Goal: Information Seeking & Learning: Learn about a topic

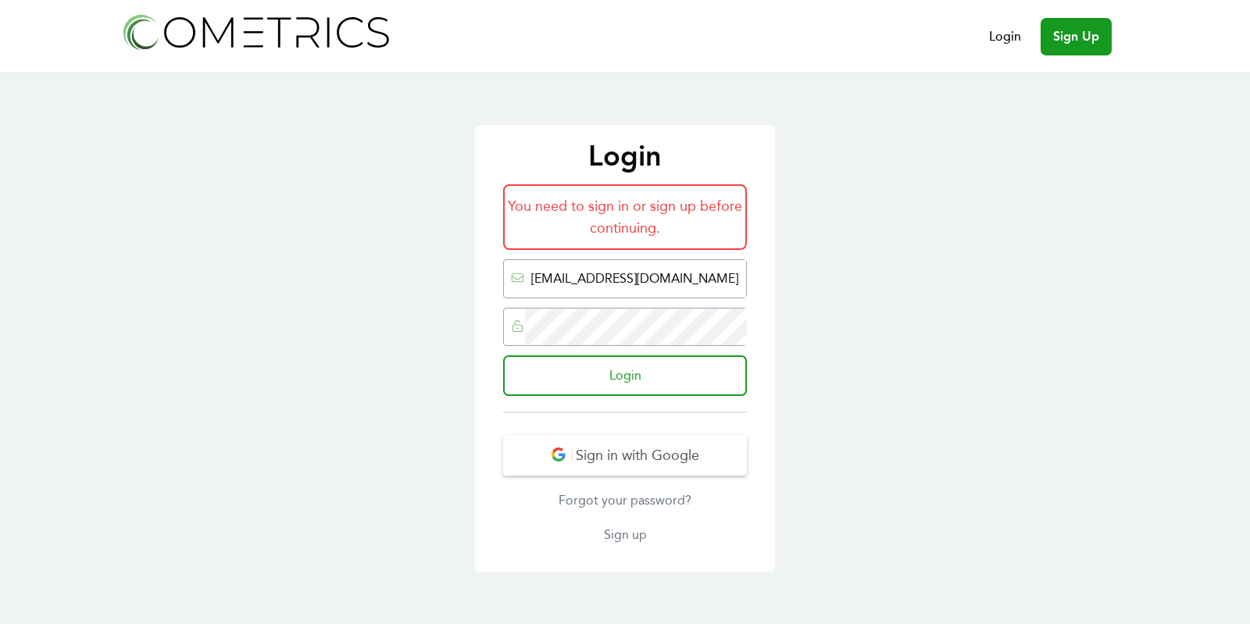
click at [590, 366] on input "Login" at bounding box center [625, 375] width 244 height 41
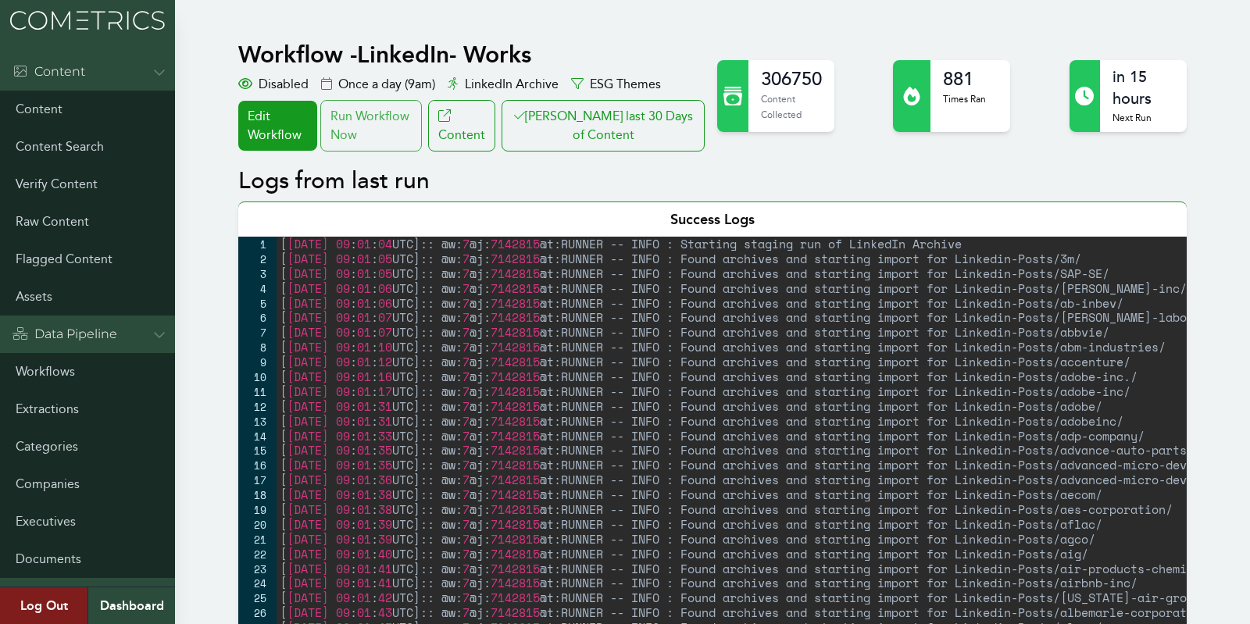
click at [399, 116] on div "Run Workflow Now" at bounding box center [371, 126] width 102 height 52
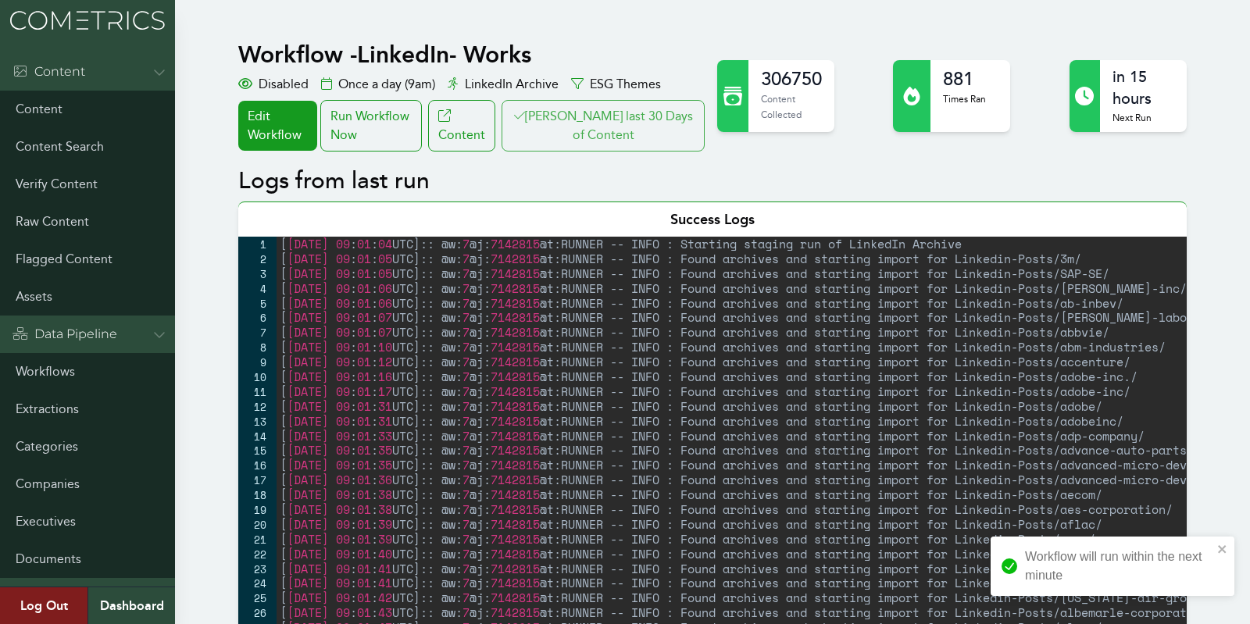
click at [597, 127] on button "Clair last 30 Days of Content" at bounding box center [602, 126] width 203 height 52
click at [56, 358] on link "Workflows" at bounding box center [87, 371] width 175 height 37
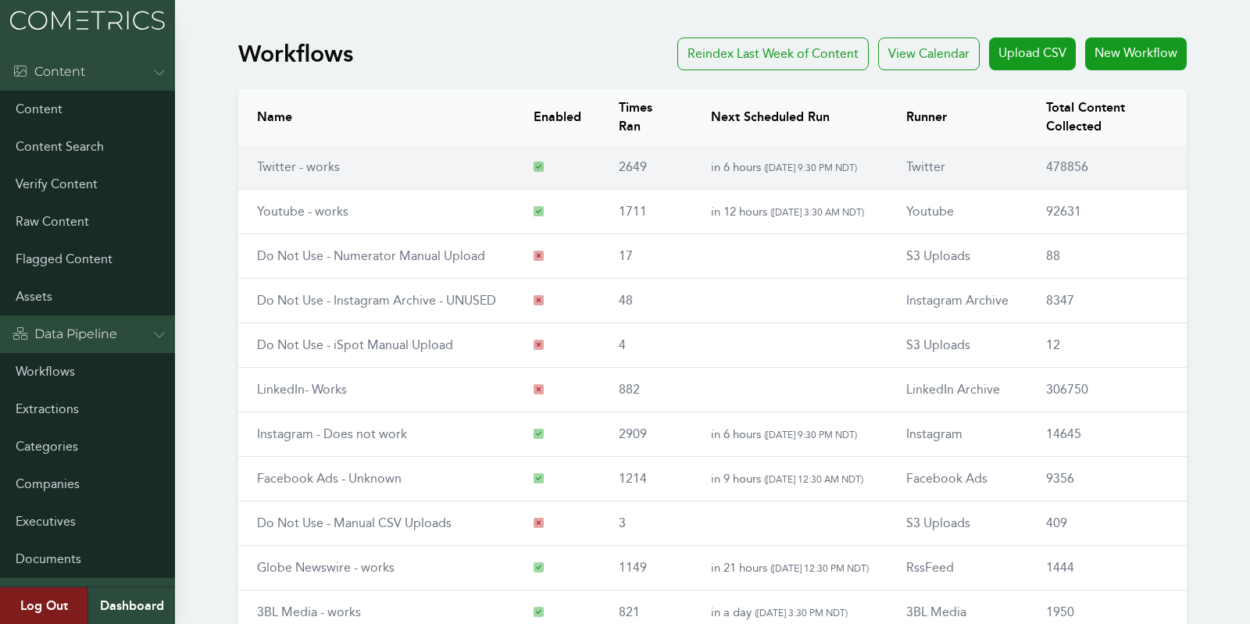
click at [320, 169] on link "Twitter - works" at bounding box center [298, 166] width 83 height 15
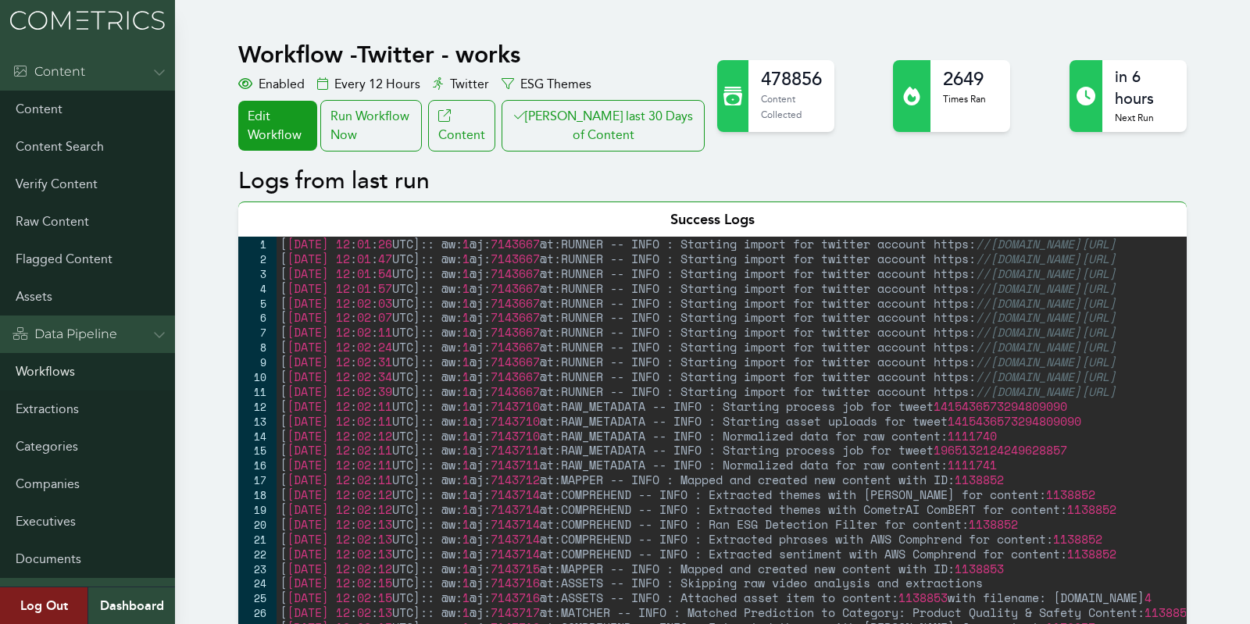
click at [48, 371] on link "Workflows" at bounding box center [87, 371] width 175 height 37
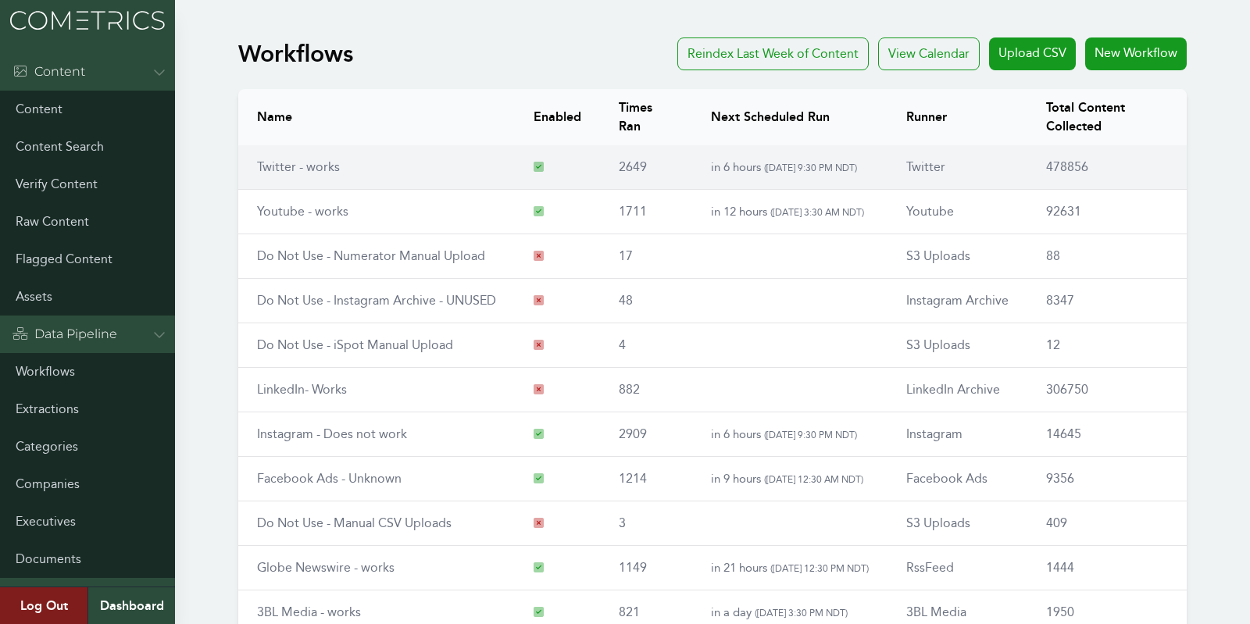
click at [326, 182] on td "Twitter - works" at bounding box center [376, 167] width 276 height 45
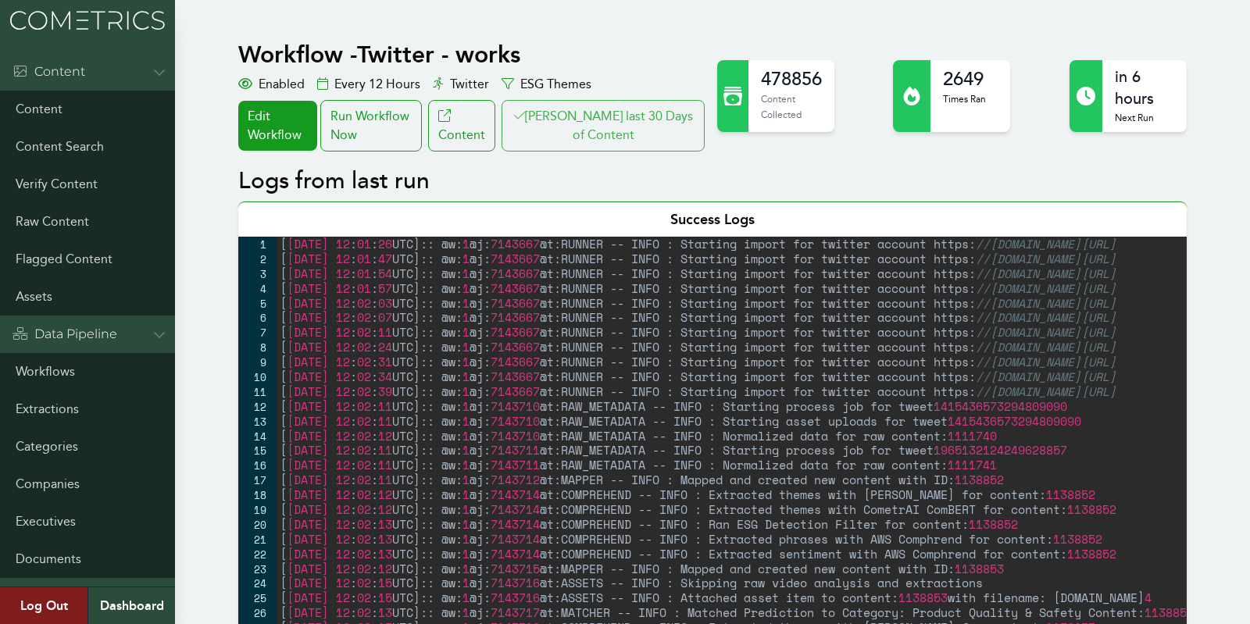
click at [544, 125] on button "Clair last 30 Days of Content" at bounding box center [602, 126] width 203 height 52
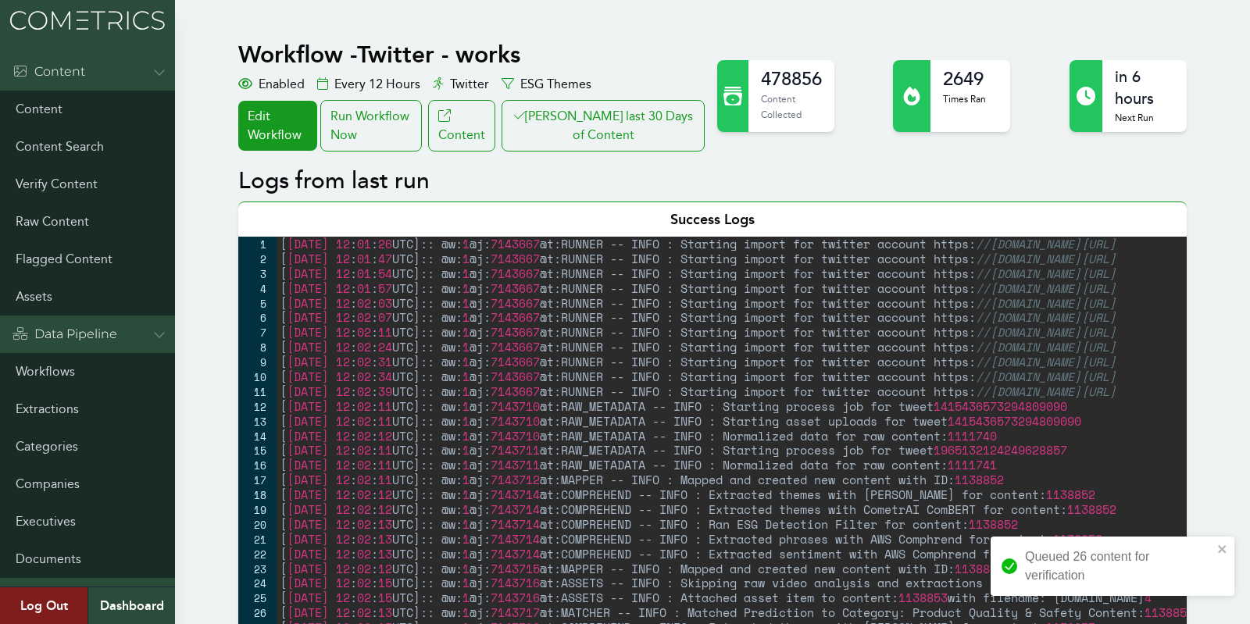
click at [48, 380] on link "Workflows" at bounding box center [87, 371] width 175 height 37
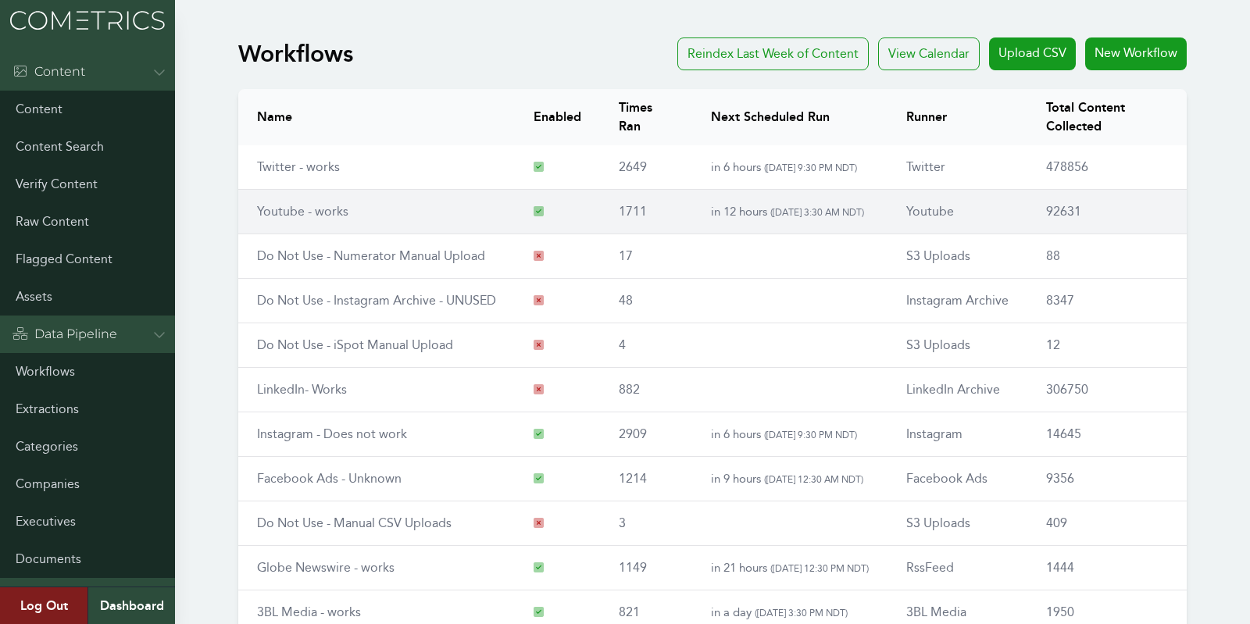
click at [305, 198] on td "Youtube - works" at bounding box center [376, 212] width 276 height 45
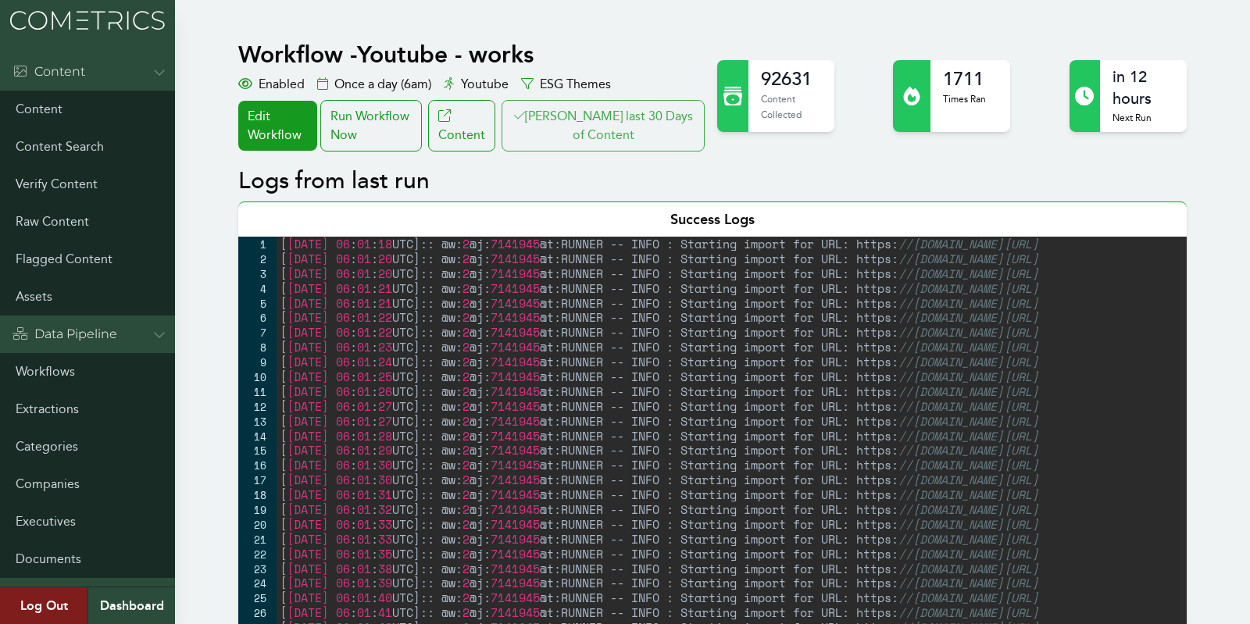
click at [619, 141] on button "[PERSON_NAME] last 30 Days of Content" at bounding box center [602, 126] width 203 height 52
click at [62, 375] on link "Workflows" at bounding box center [87, 371] width 175 height 37
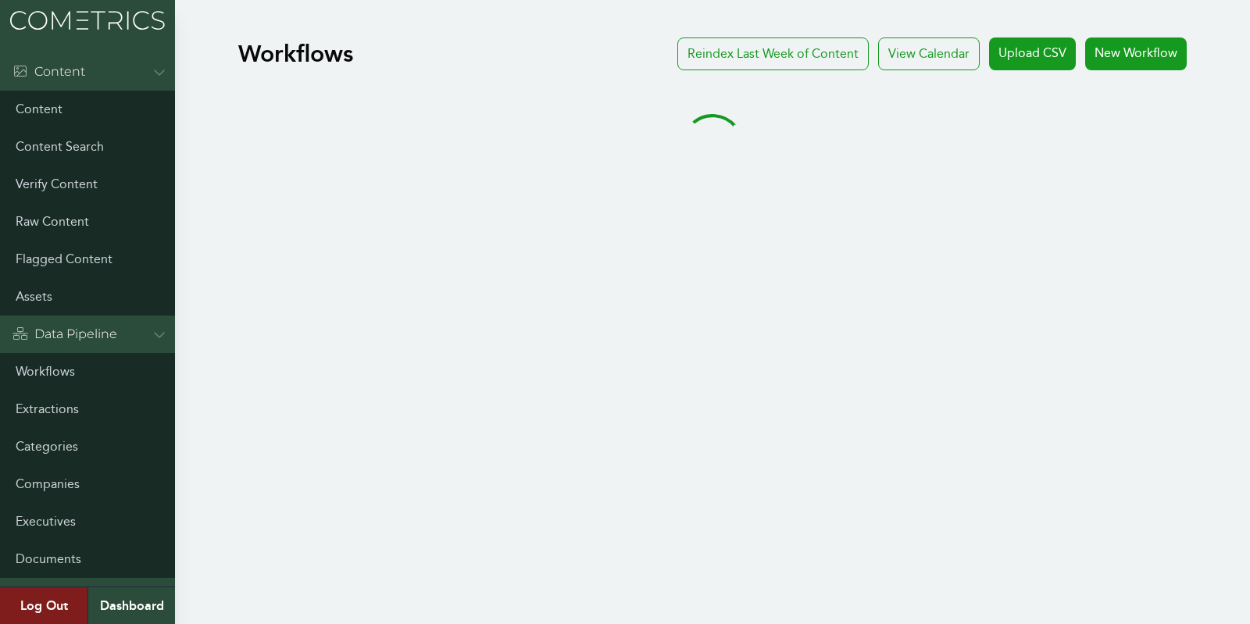
scroll to position [182, 0]
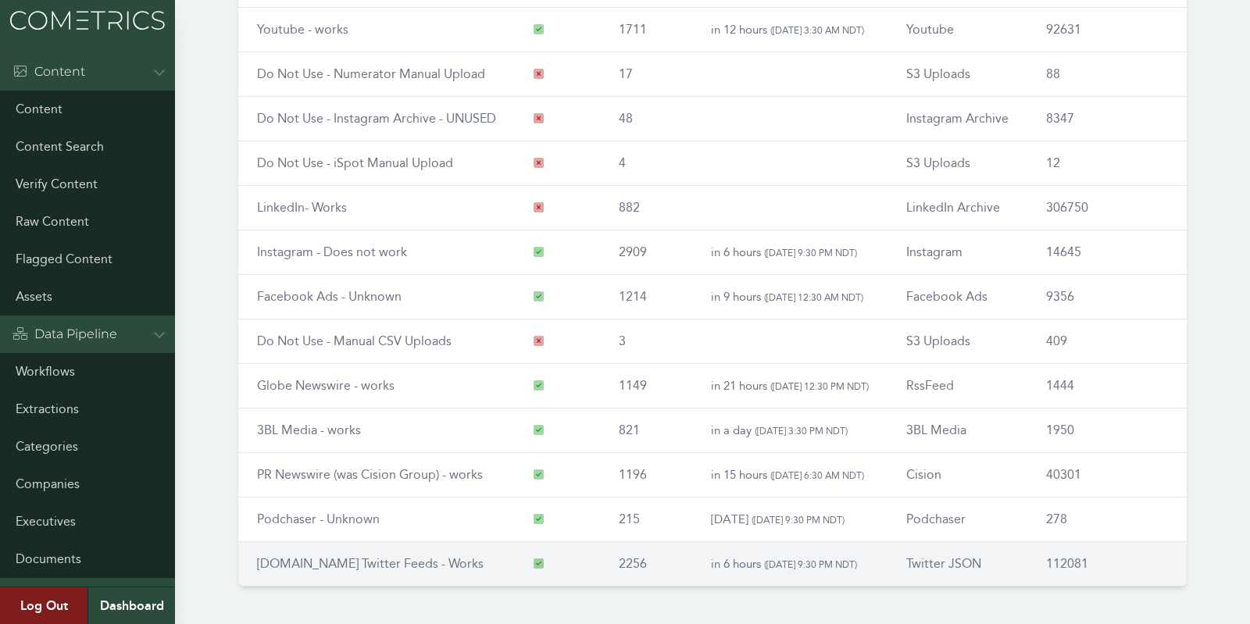
click at [348, 561] on link "[DOMAIN_NAME] Twitter Feeds - Works" at bounding box center [370, 563] width 227 height 15
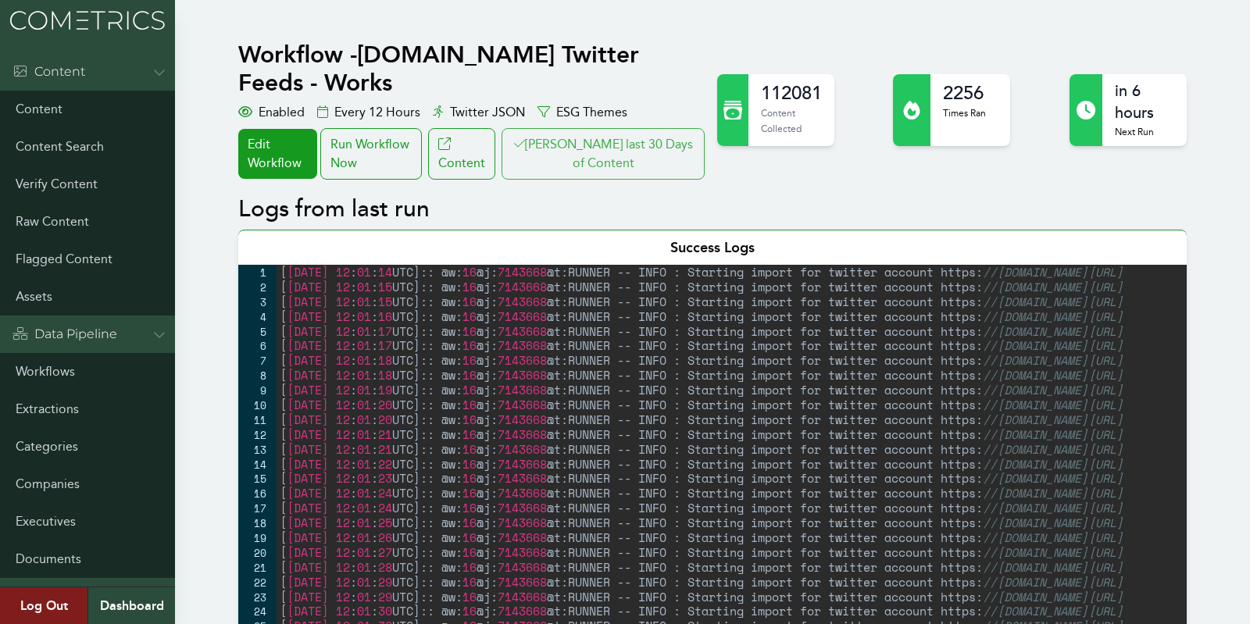
click at [627, 128] on button "Clair last 30 Days of Content" at bounding box center [602, 154] width 203 height 52
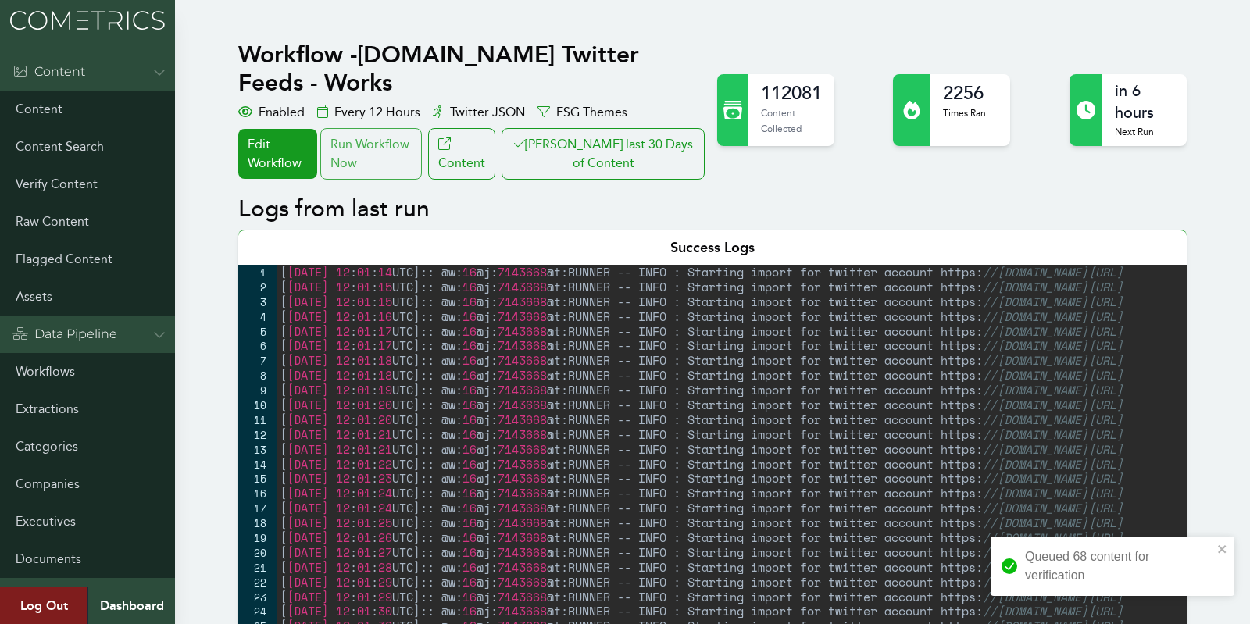
click at [383, 128] on div "Run Workflow Now" at bounding box center [371, 154] width 102 height 52
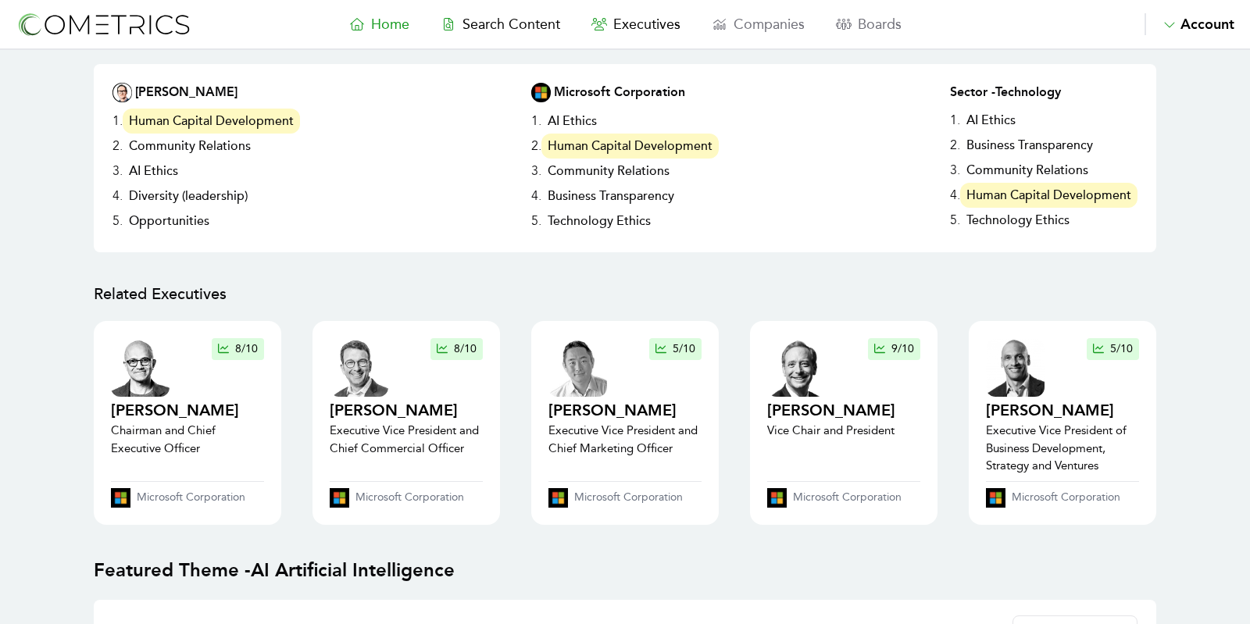
scroll to position [344, 0]
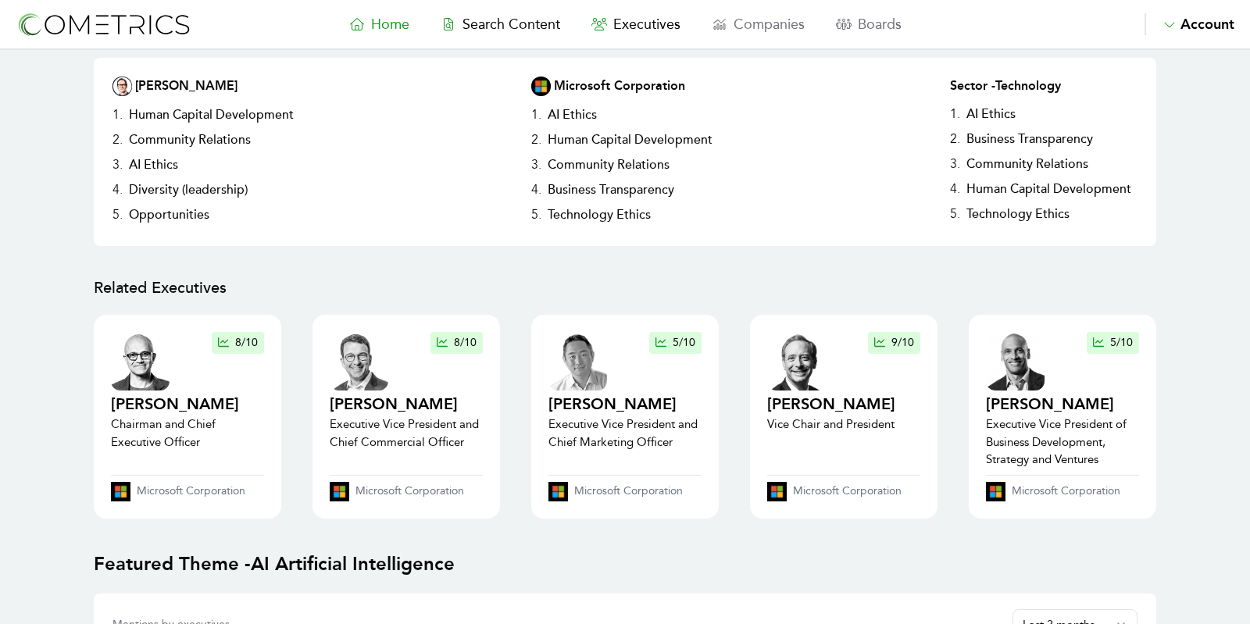
click at [634, 46] on nav "Home Search Content Executives Companies Boards Saved Alerts Nominate Account A…" at bounding box center [625, 25] width 1250 height 50
click at [638, 16] on span "Executives" at bounding box center [646, 24] width 67 height 17
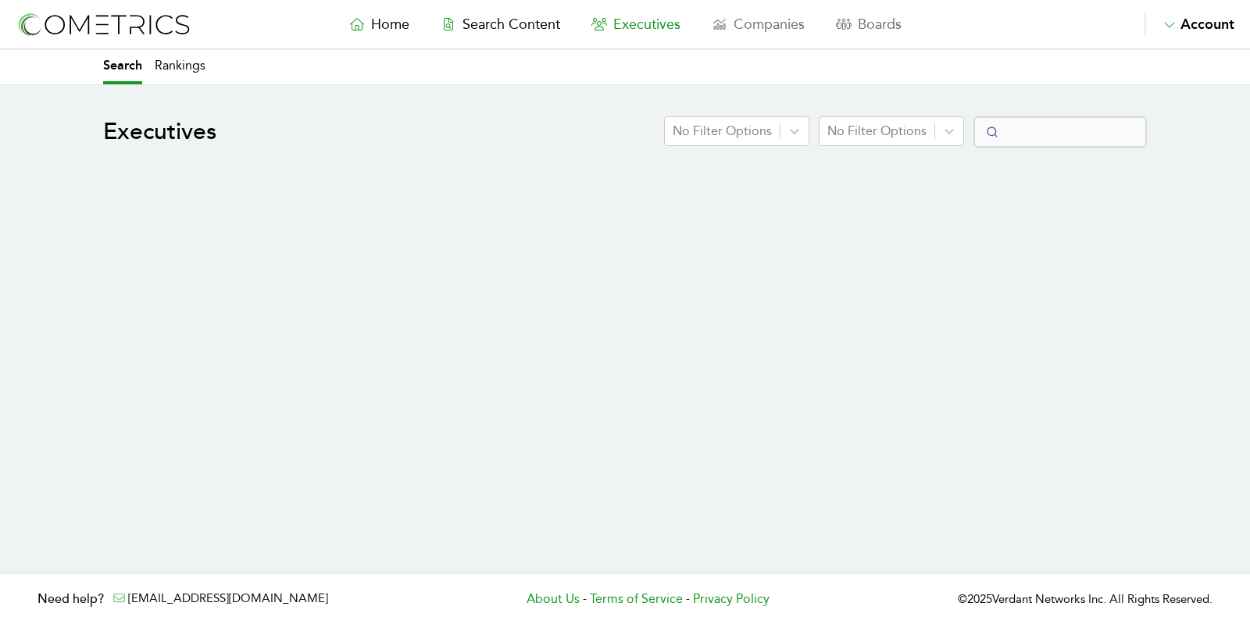
select select "50"
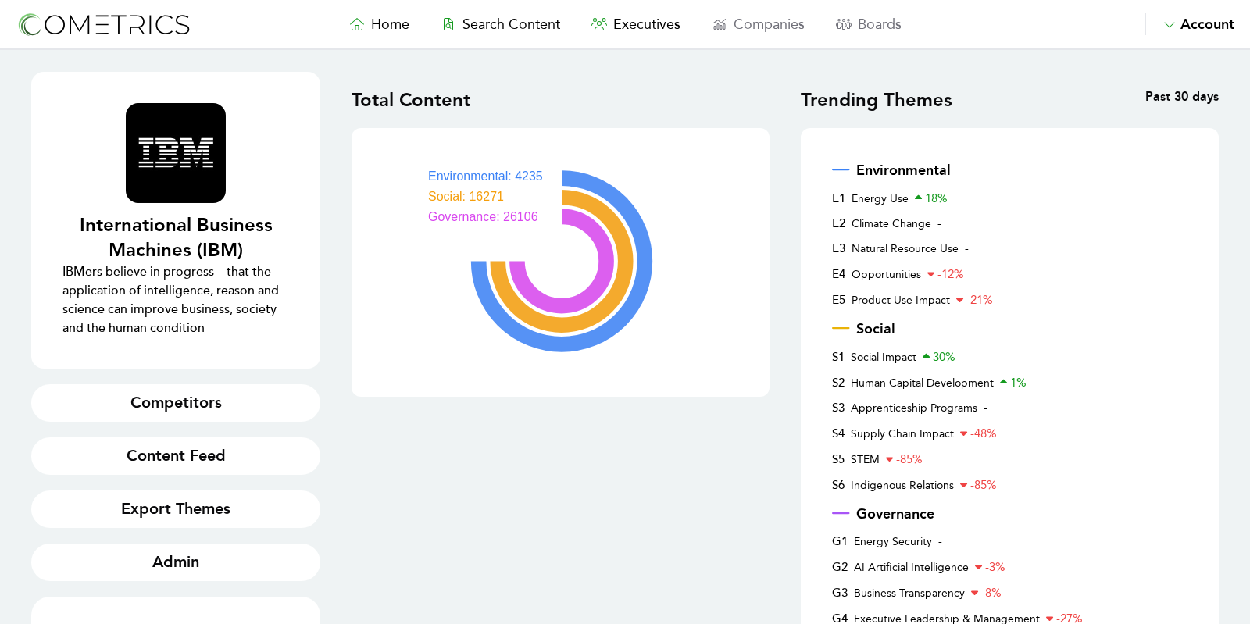
click at [656, 48] on nav "Home Search Content Executives Companies Boards Saved Alerts Nominate Account A…" at bounding box center [625, 25] width 1250 height 50
click at [642, 29] on span "Executives" at bounding box center [646, 24] width 67 height 17
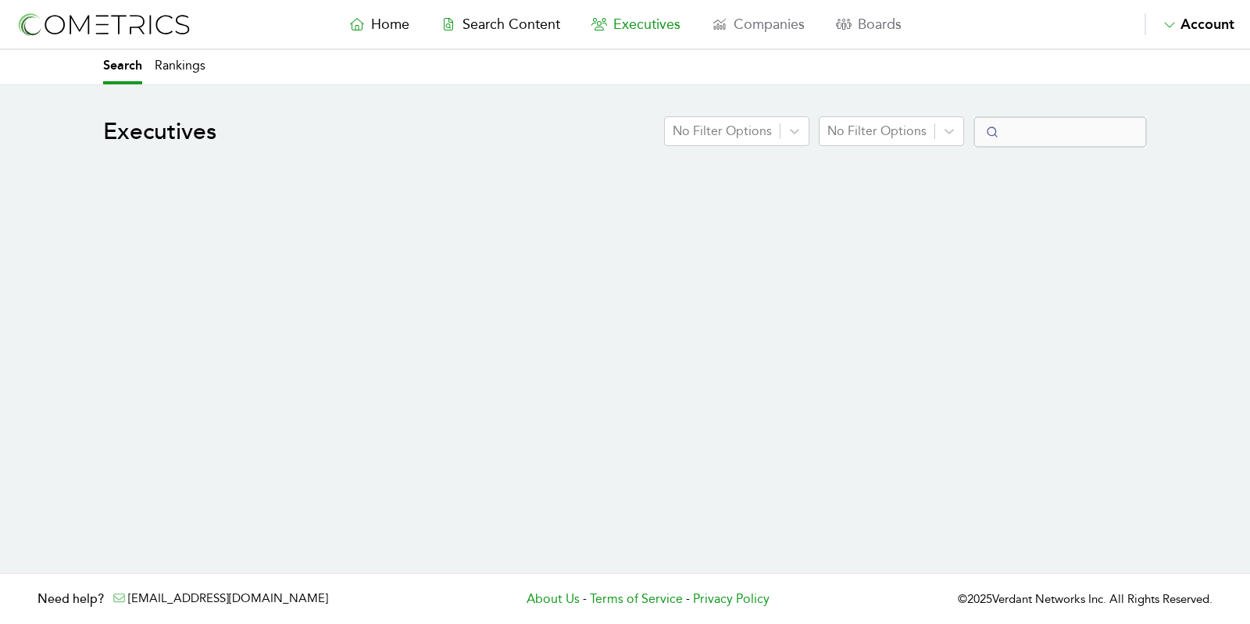
select select "50"
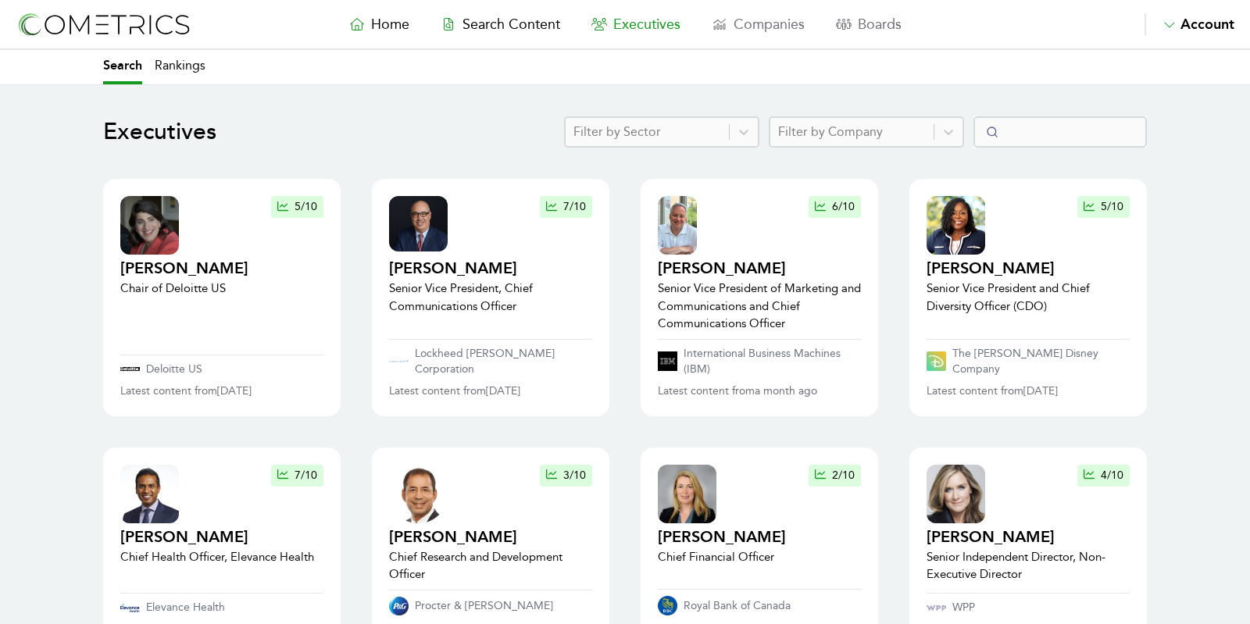
click at [712, 126] on div at bounding box center [647, 132] width 148 height 22
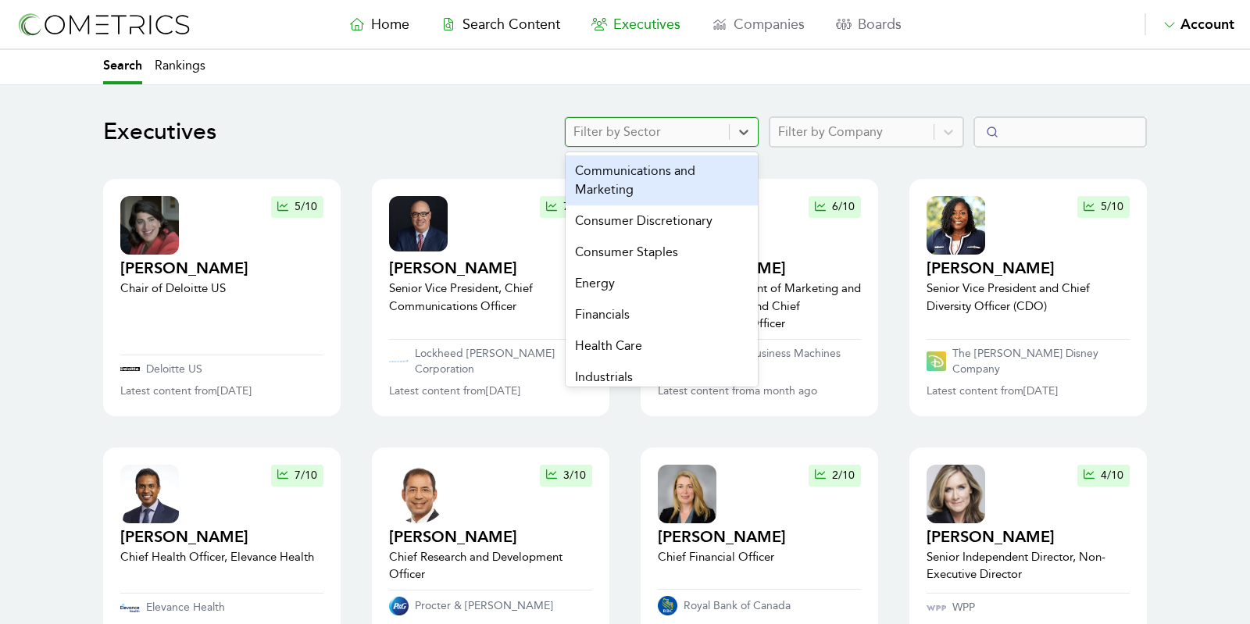
click at [818, 135] on div at bounding box center [852, 132] width 148 height 22
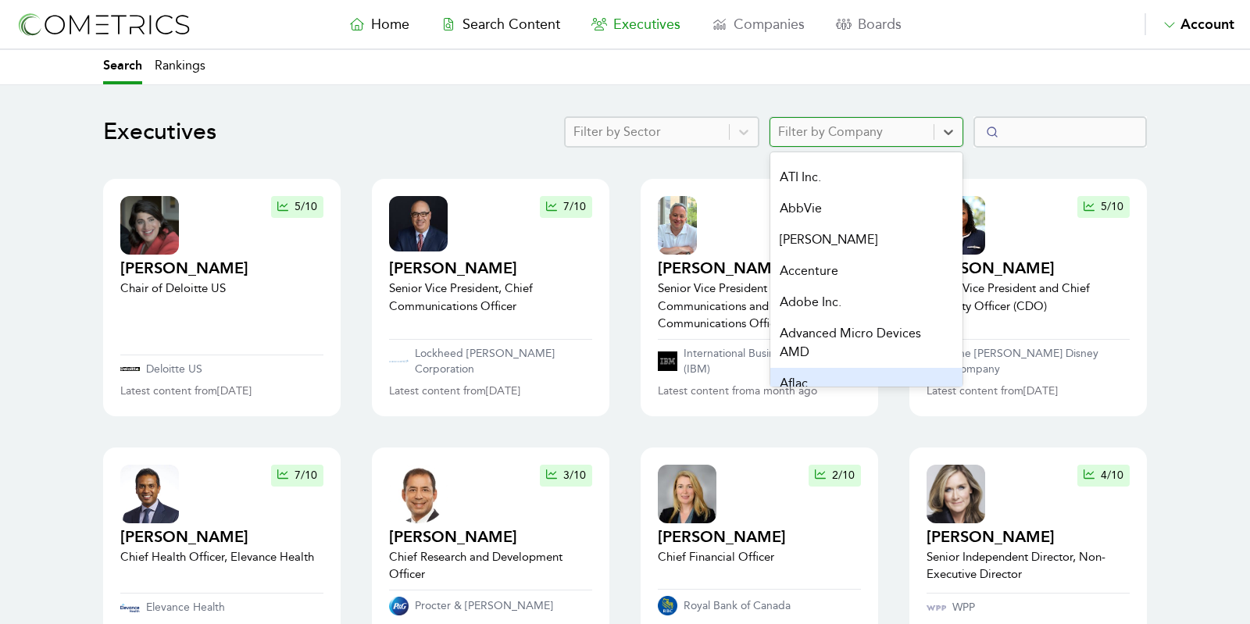
scroll to position [347, 0]
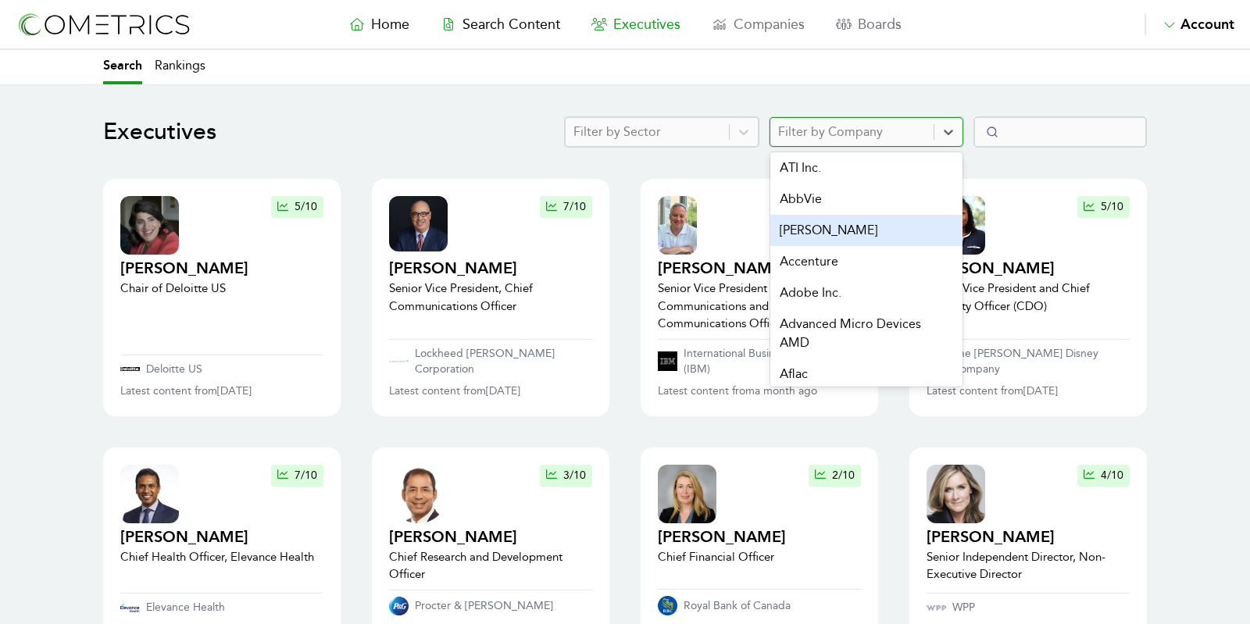
click at [859, 227] on div "Abbott" at bounding box center [866, 230] width 192 height 31
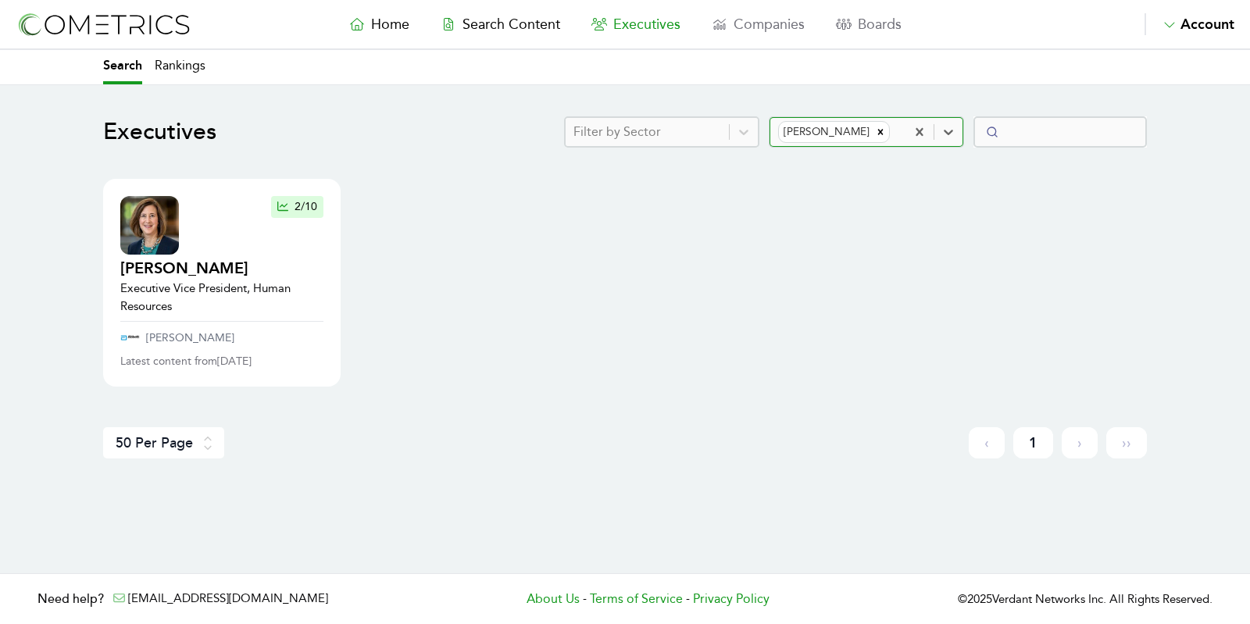
click at [893, 132] on div at bounding box center [895, 132] width 5 height 22
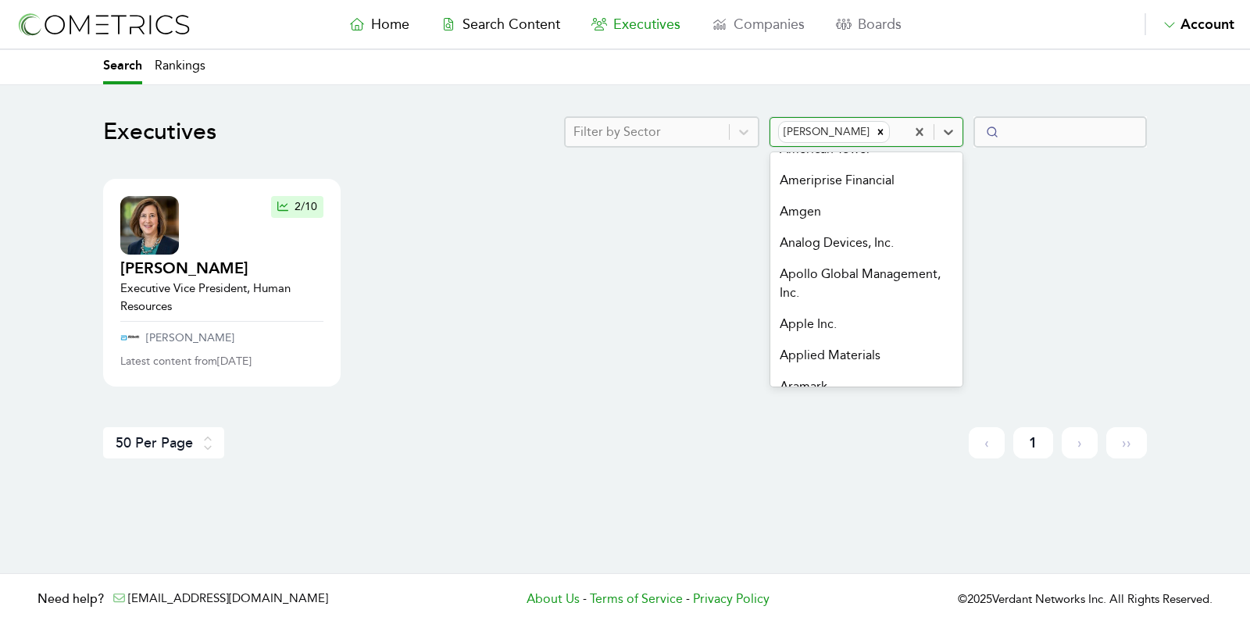
scroll to position [1997, 0]
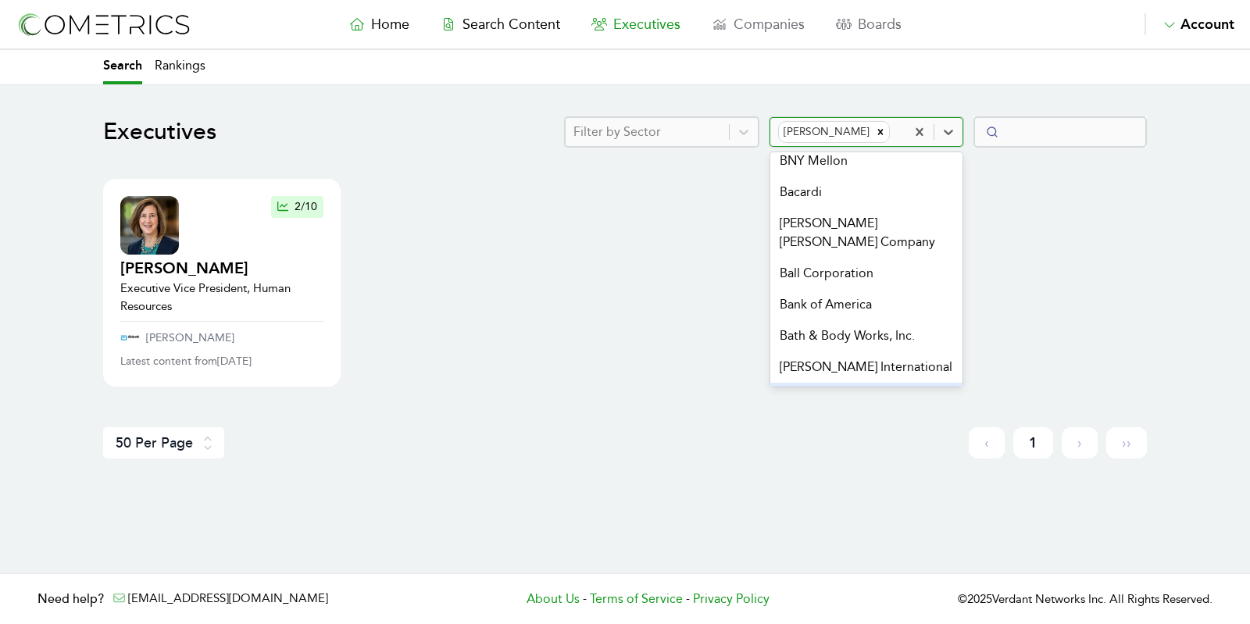
click at [853, 383] on div "Bayer (US)" at bounding box center [866, 398] width 192 height 31
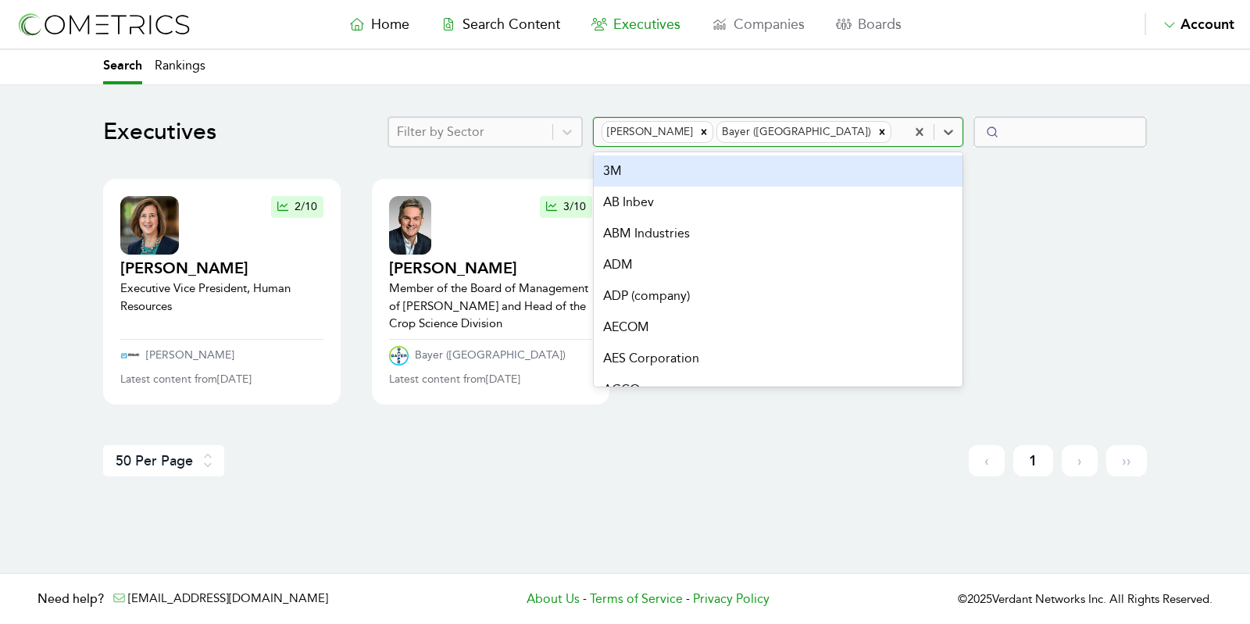
click at [905, 132] on div "Abbott Bayer (US)" at bounding box center [750, 132] width 312 height 28
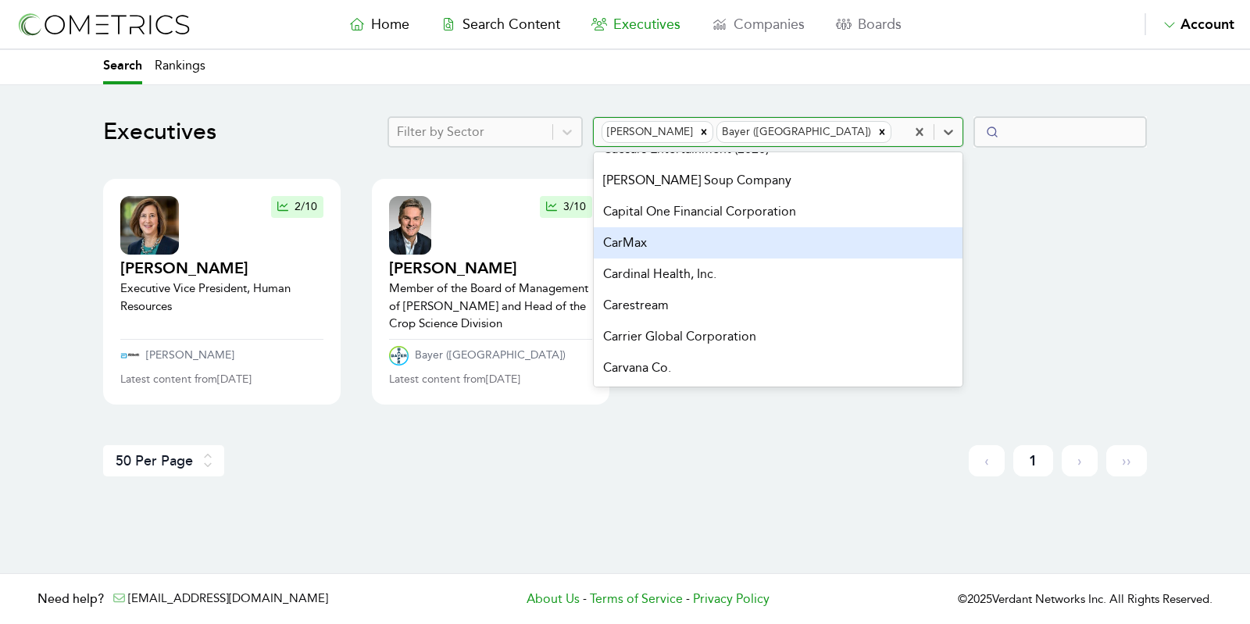
scroll to position [2755, 0]
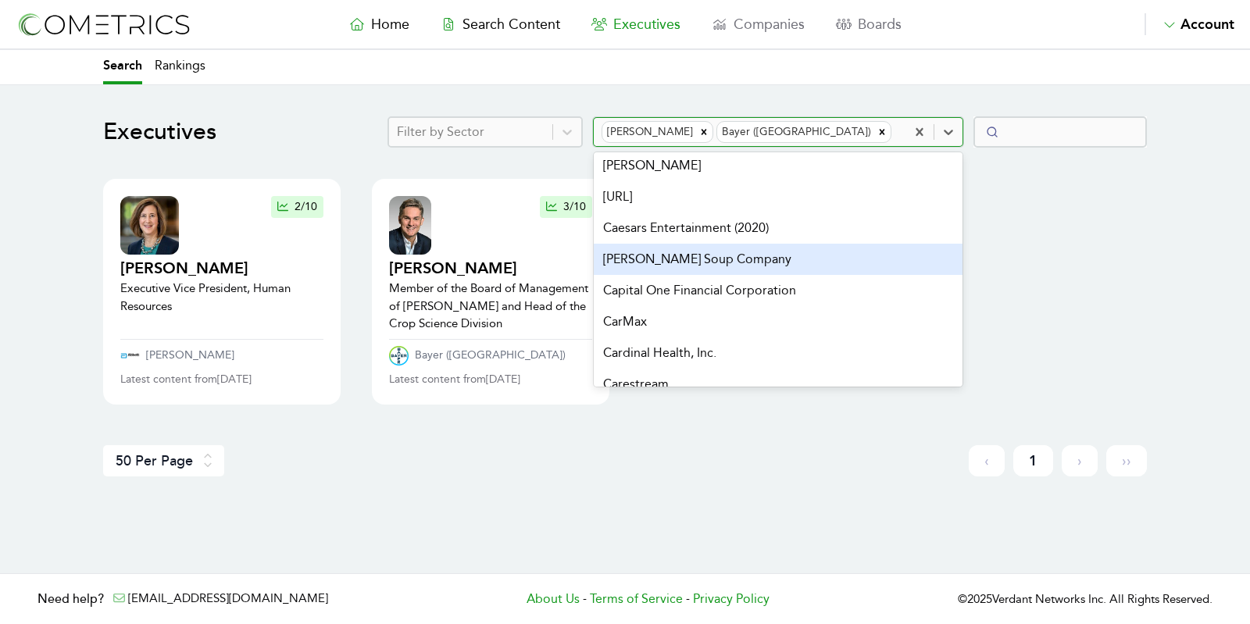
click at [851, 275] on div "Campbell Soup Company" at bounding box center [778, 259] width 369 height 31
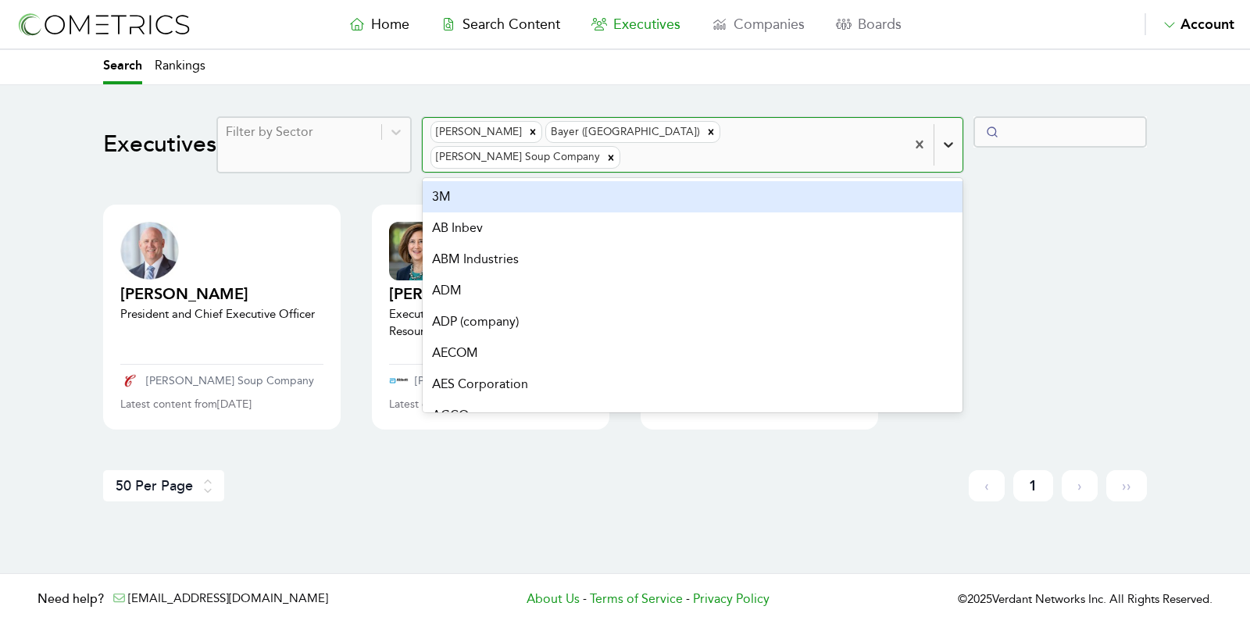
click at [956, 137] on icon at bounding box center [948, 145] width 16 height 16
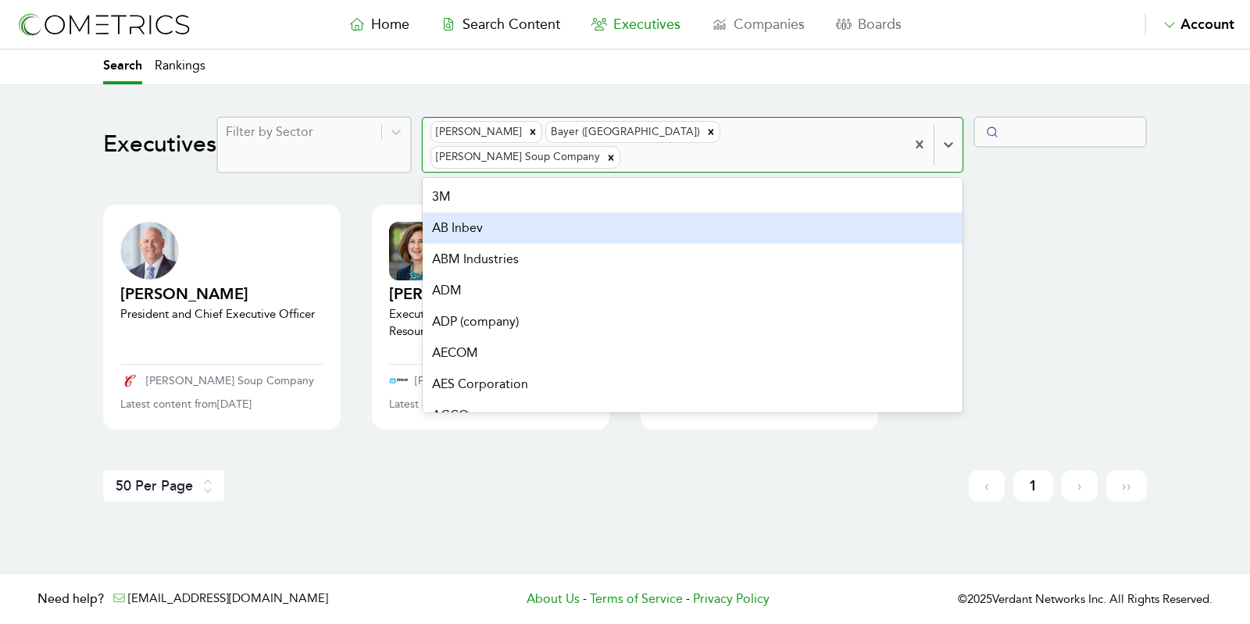
click at [646, 212] on div "AB Inbev" at bounding box center [693, 227] width 540 height 31
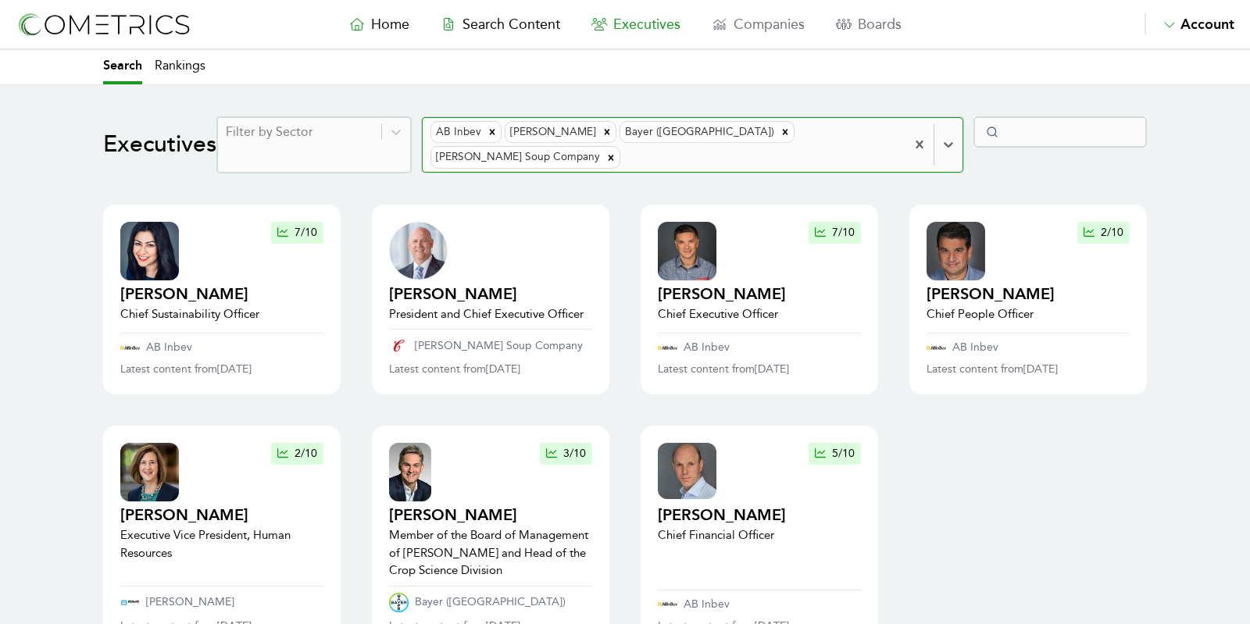
click at [373, 137] on div at bounding box center [300, 132] width 148 height 22
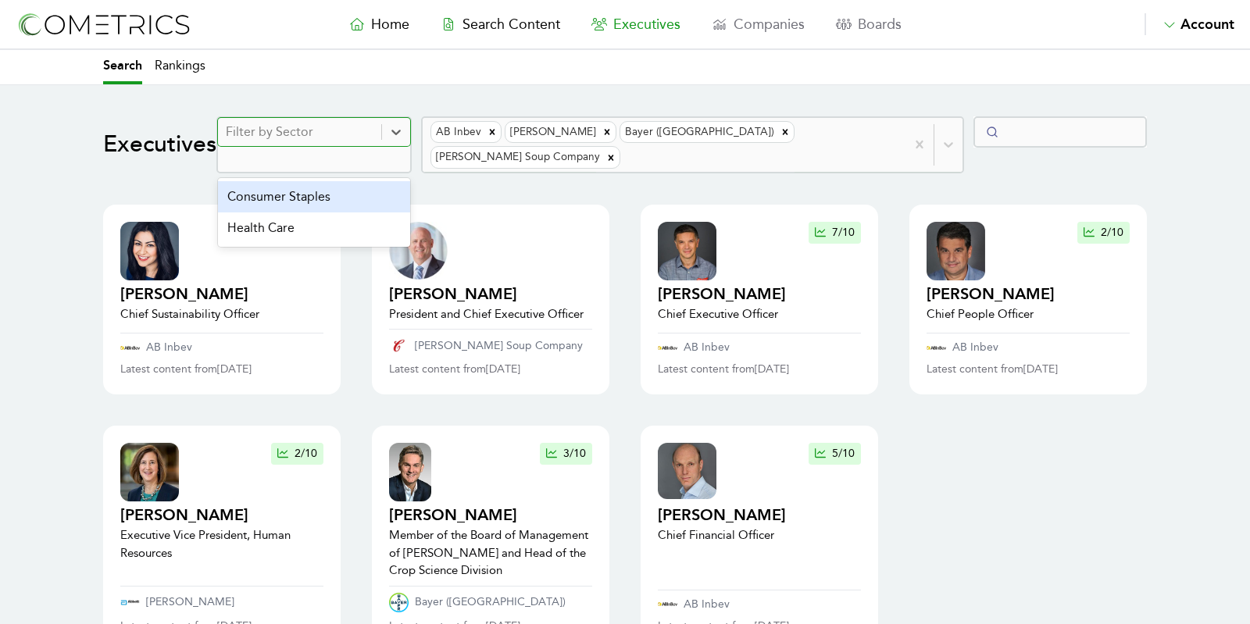
click at [410, 181] on div "Consumer Staples" at bounding box center [314, 196] width 192 height 31
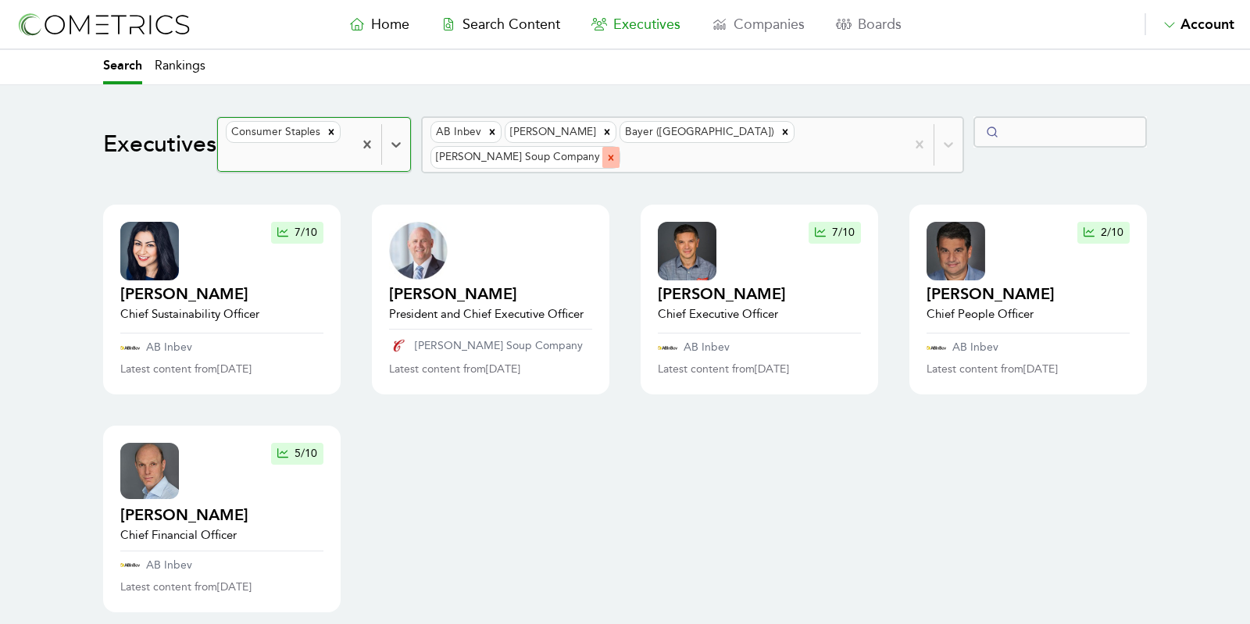
click at [619, 147] on div "Remove Campbell Soup Company" at bounding box center [610, 157] width 17 height 20
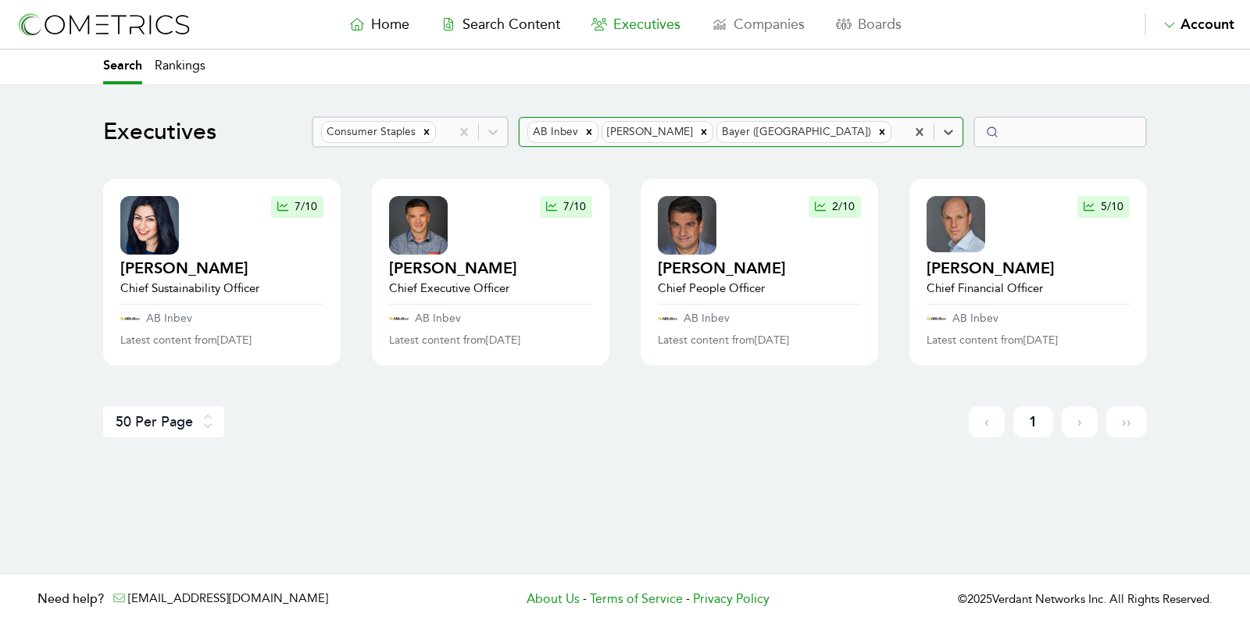
click at [883, 130] on div "Remove Bayer (US)" at bounding box center [881, 132] width 17 height 20
click at [883, 130] on div "Remove Abbott" at bounding box center [881, 132] width 17 height 20
click at [840, 124] on div "Remove AB Inbev" at bounding box center [839, 132] width 17 height 20
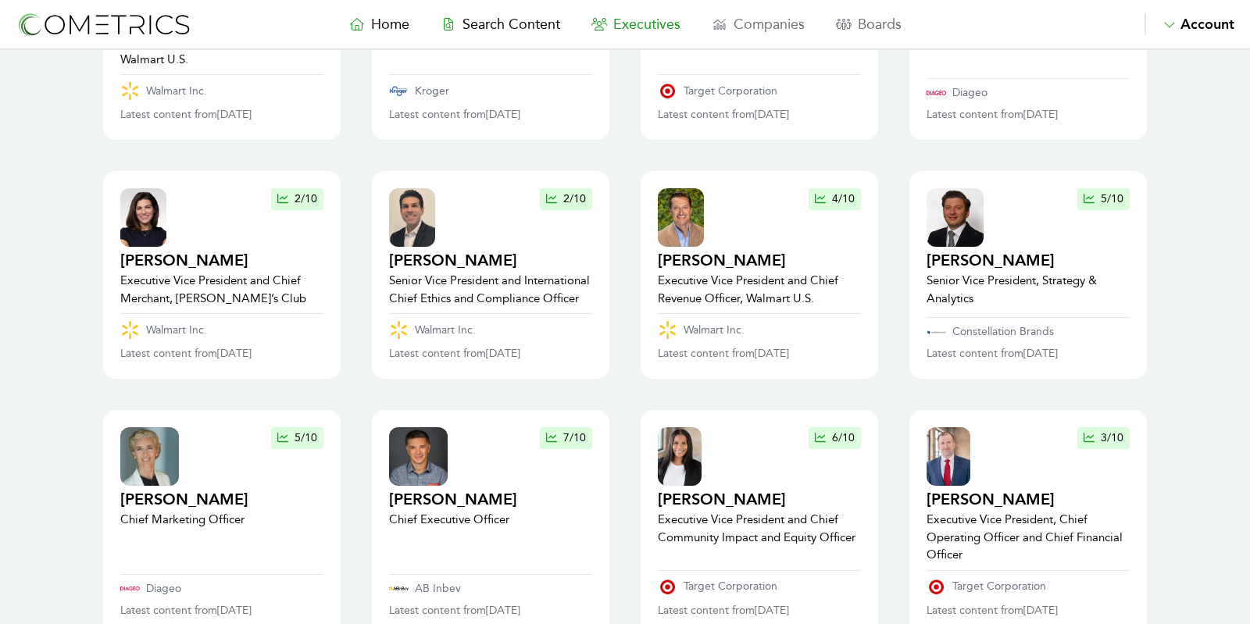
scroll to position [2852, 0]
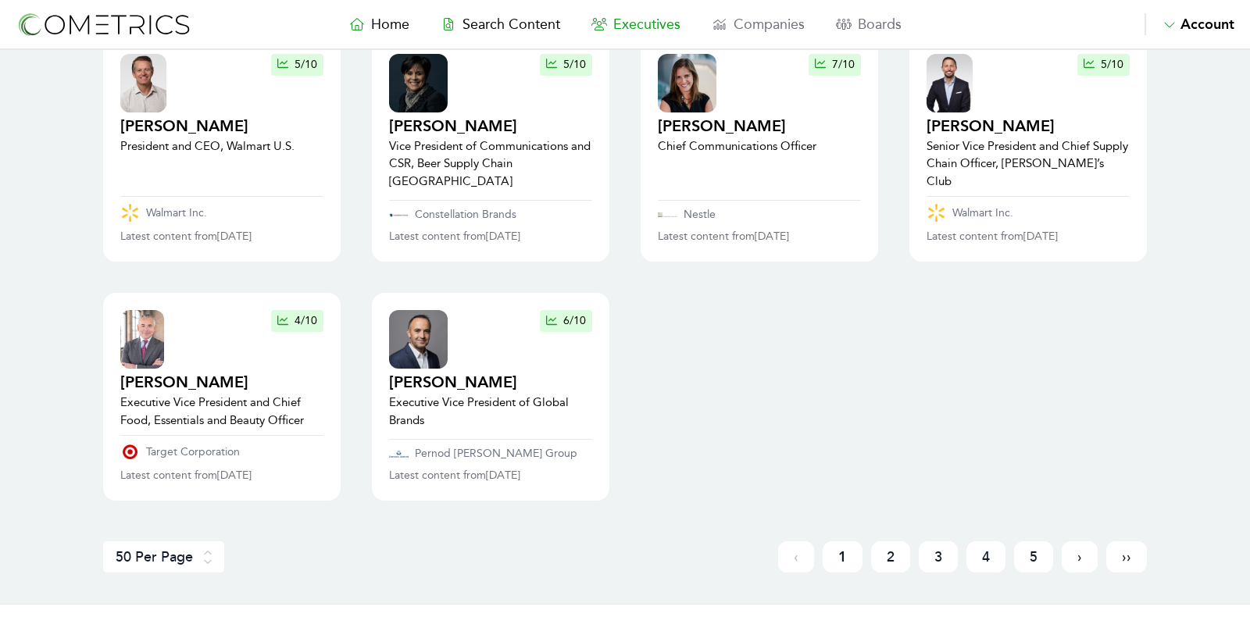
drag, startPoint x: 84, startPoint y: 380, endPoint x: 43, endPoint y: 377, distance: 41.5
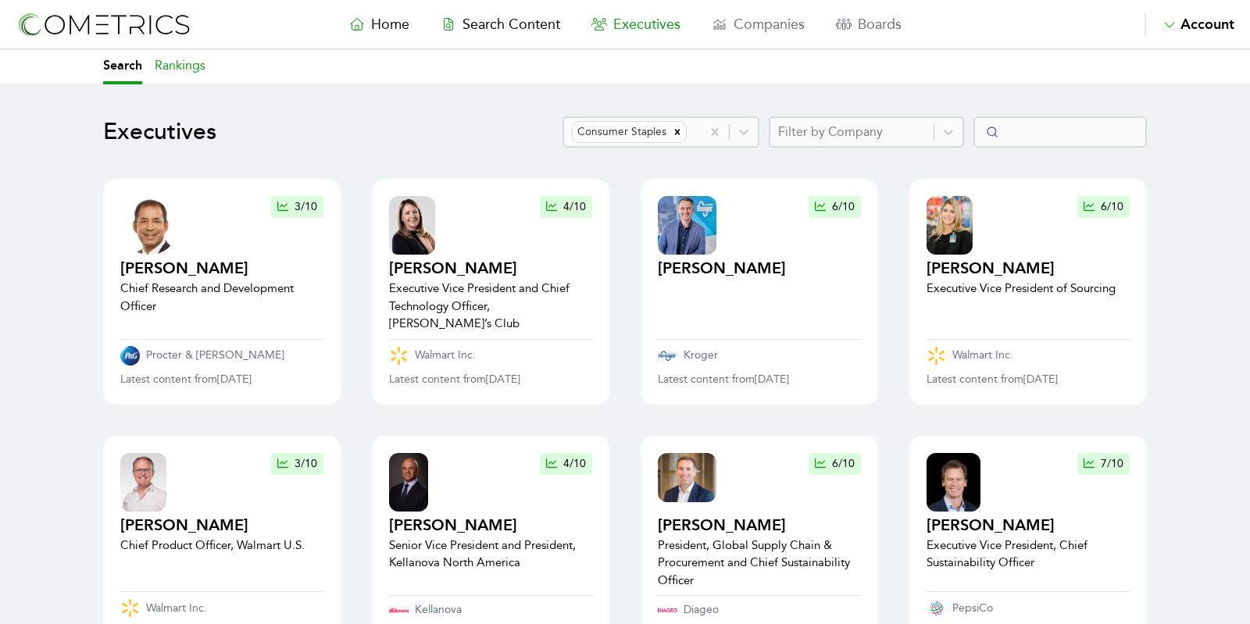
click at [176, 62] on link "Rankings" at bounding box center [180, 67] width 51 height 34
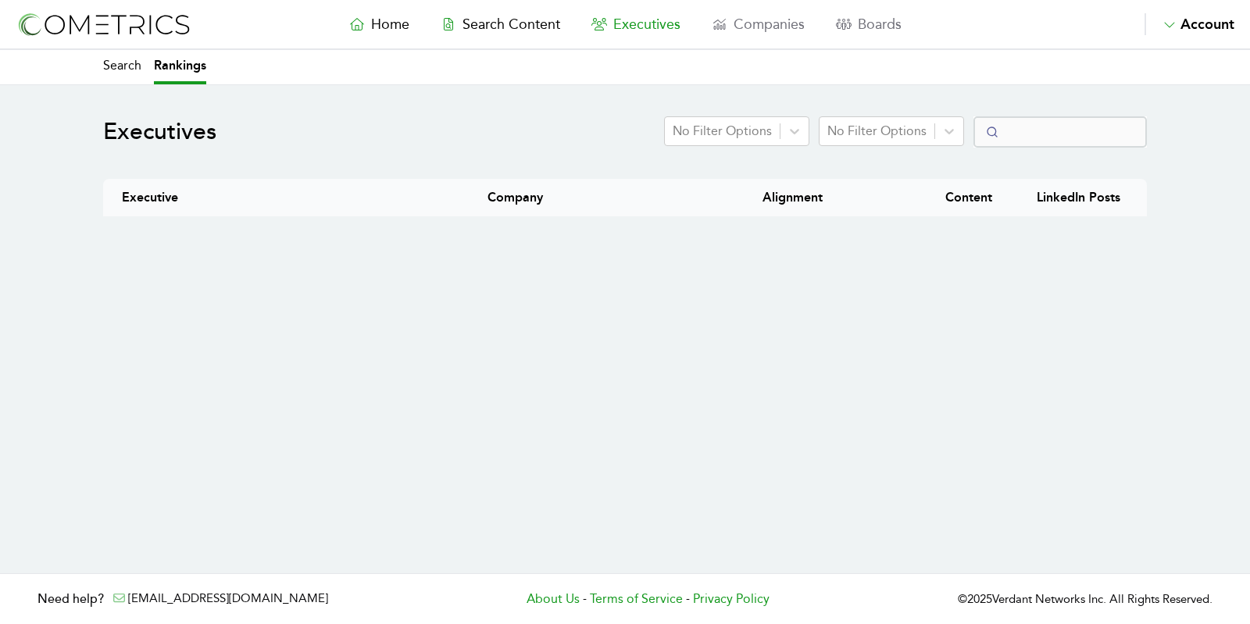
select select "50"
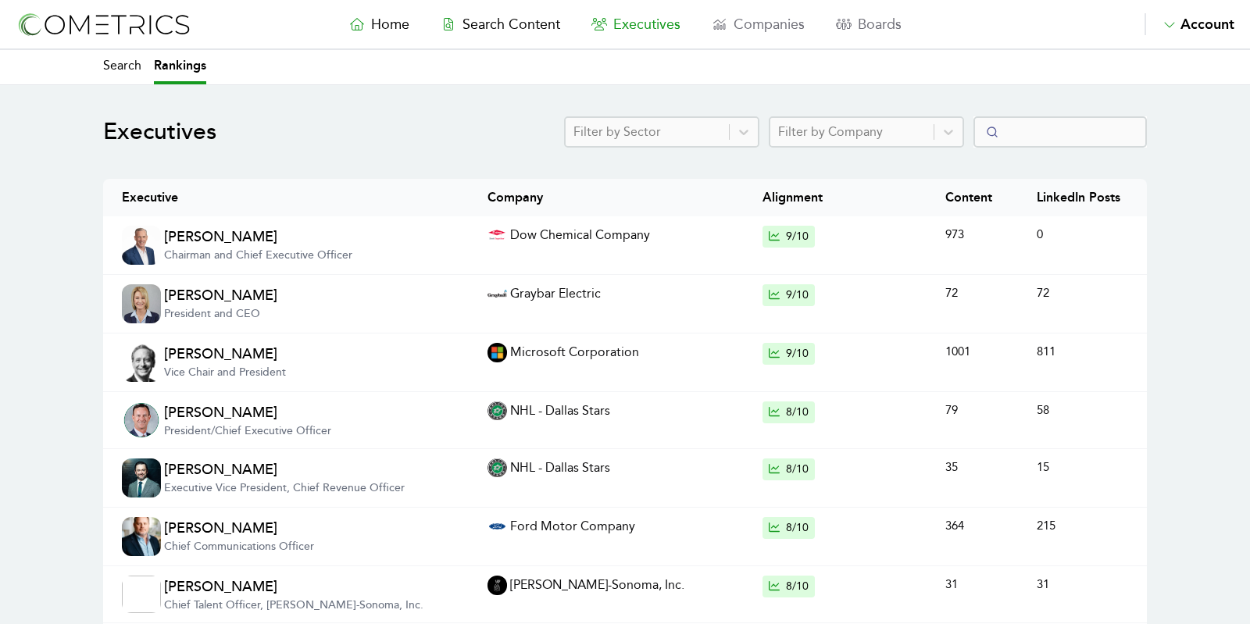
click at [144, 255] on img at bounding box center [141, 245] width 39 height 39
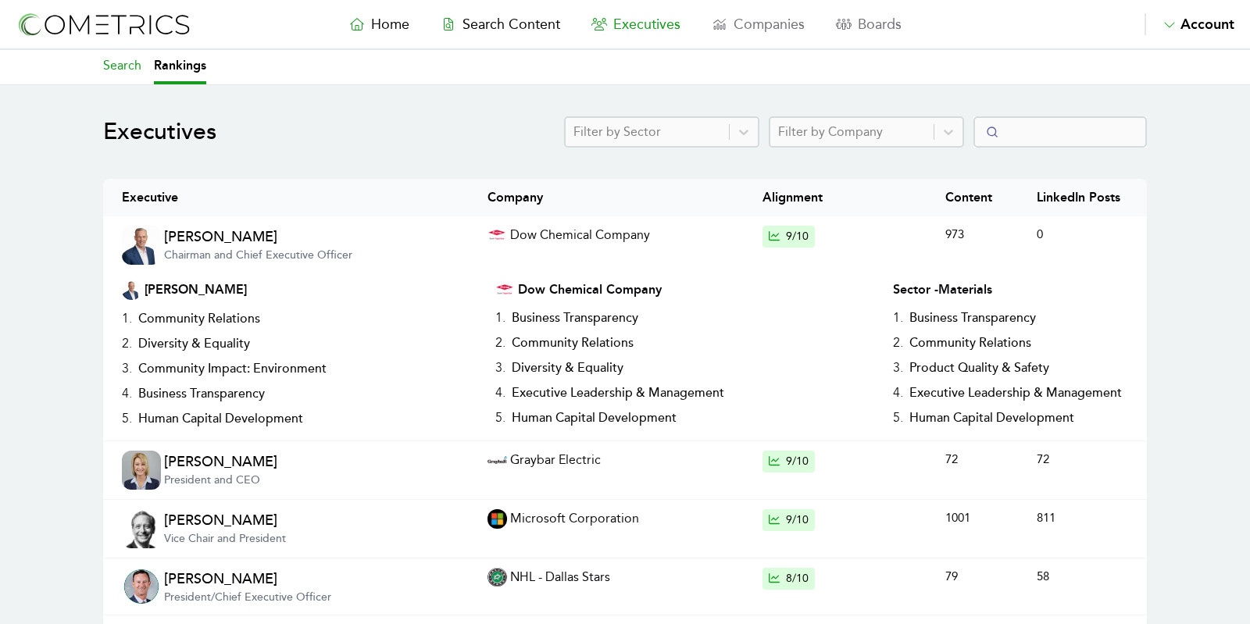
click at [112, 78] on link "Search" at bounding box center [122, 67] width 38 height 34
select select "50"
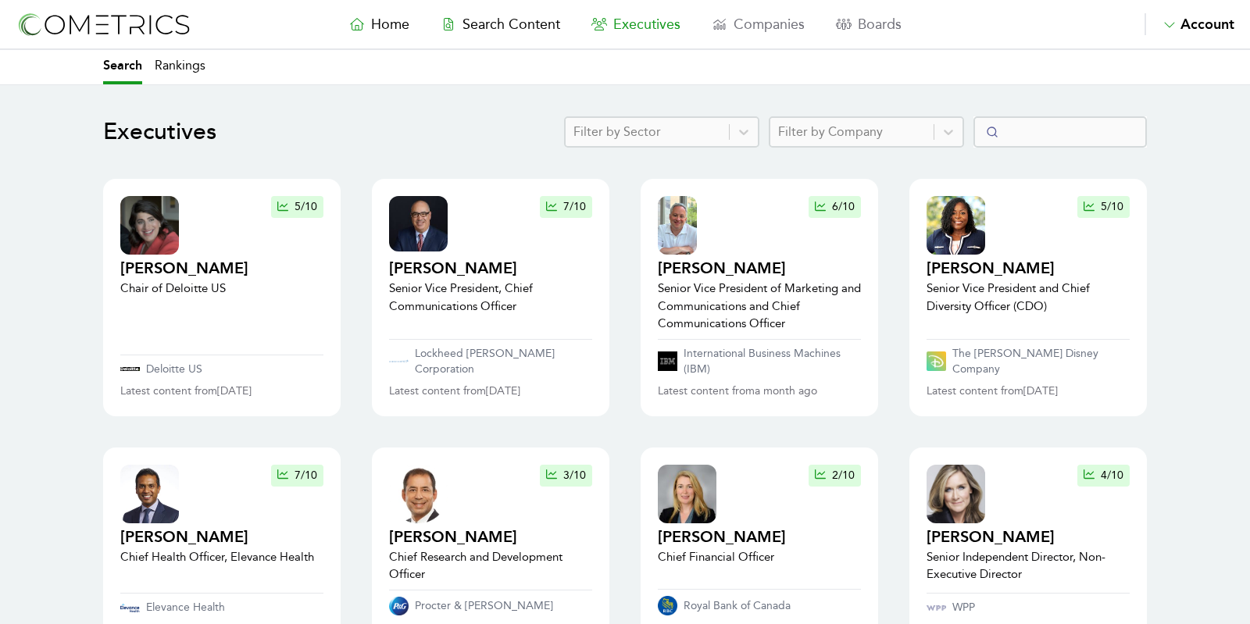
click at [106, 19] on img at bounding box center [104, 24] width 176 height 29
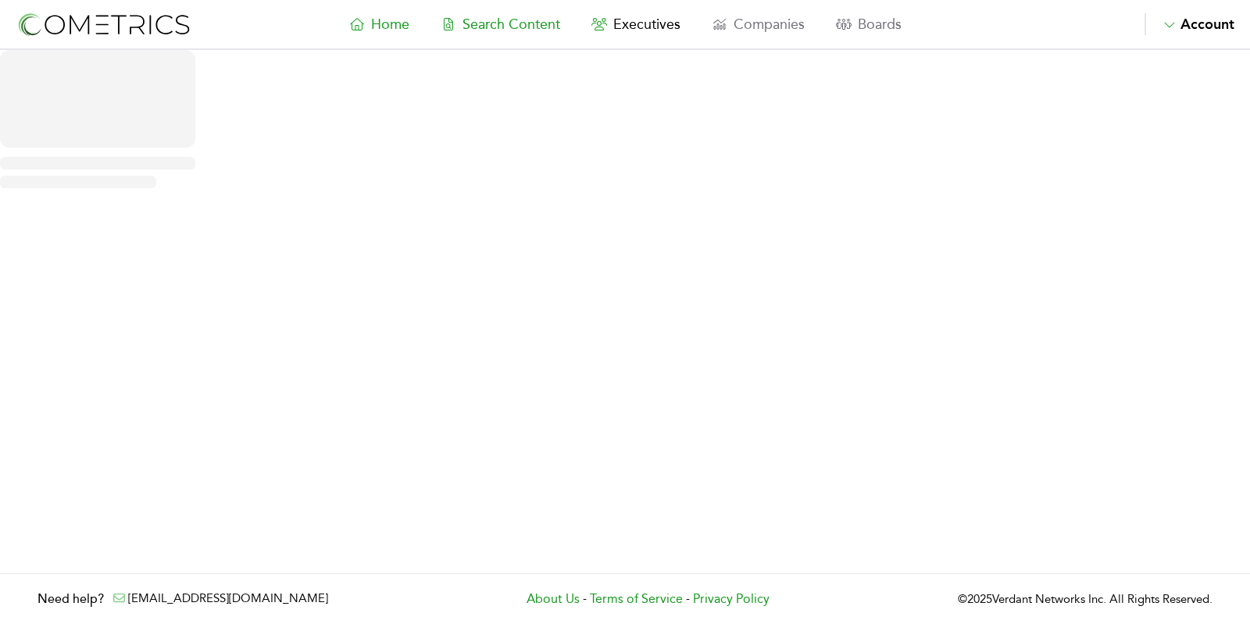
click at [511, 23] on span "Search Content" at bounding box center [511, 24] width 98 height 17
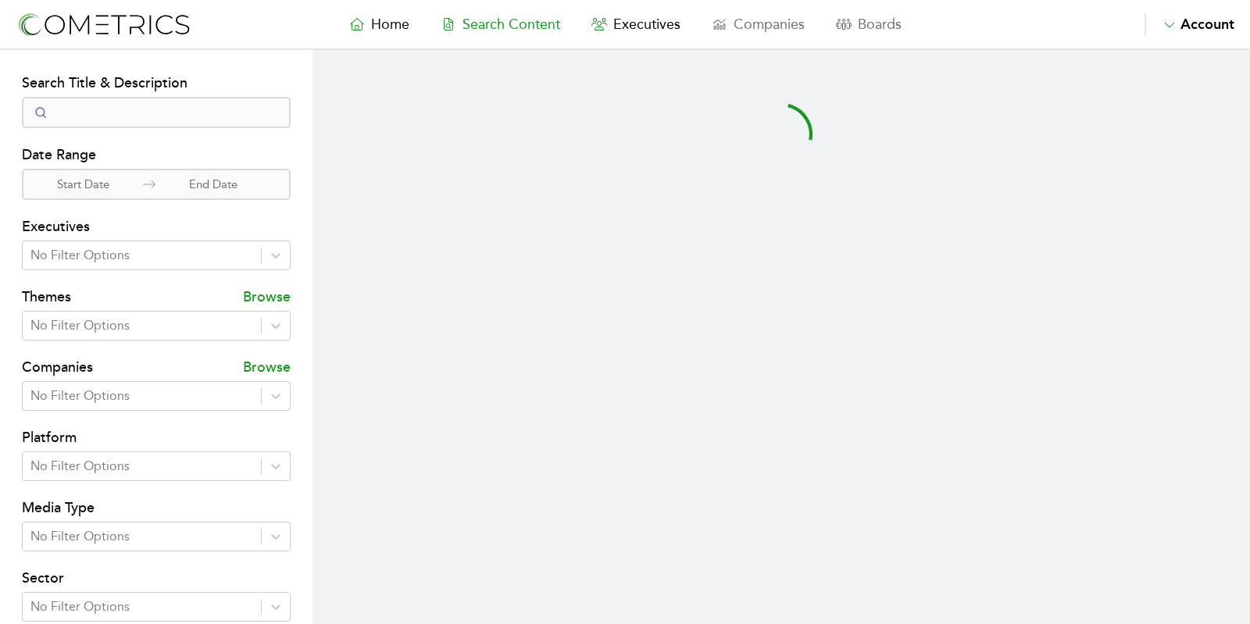
select select "50"
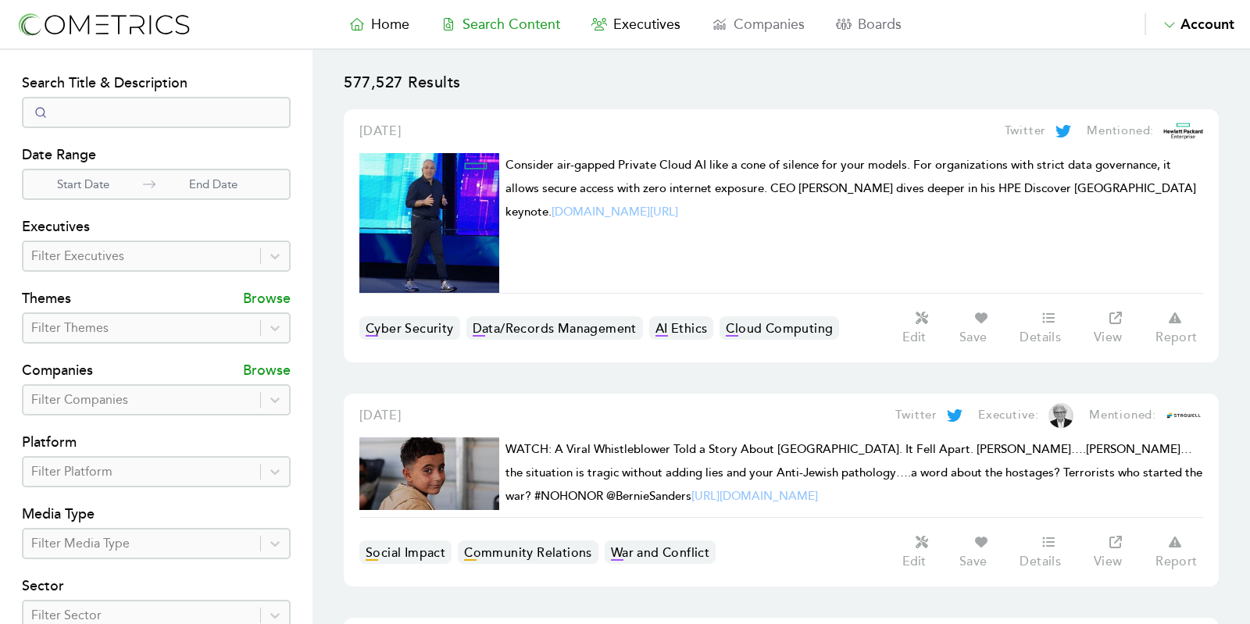
click at [522, 23] on span "Search Content" at bounding box center [511, 24] width 98 height 17
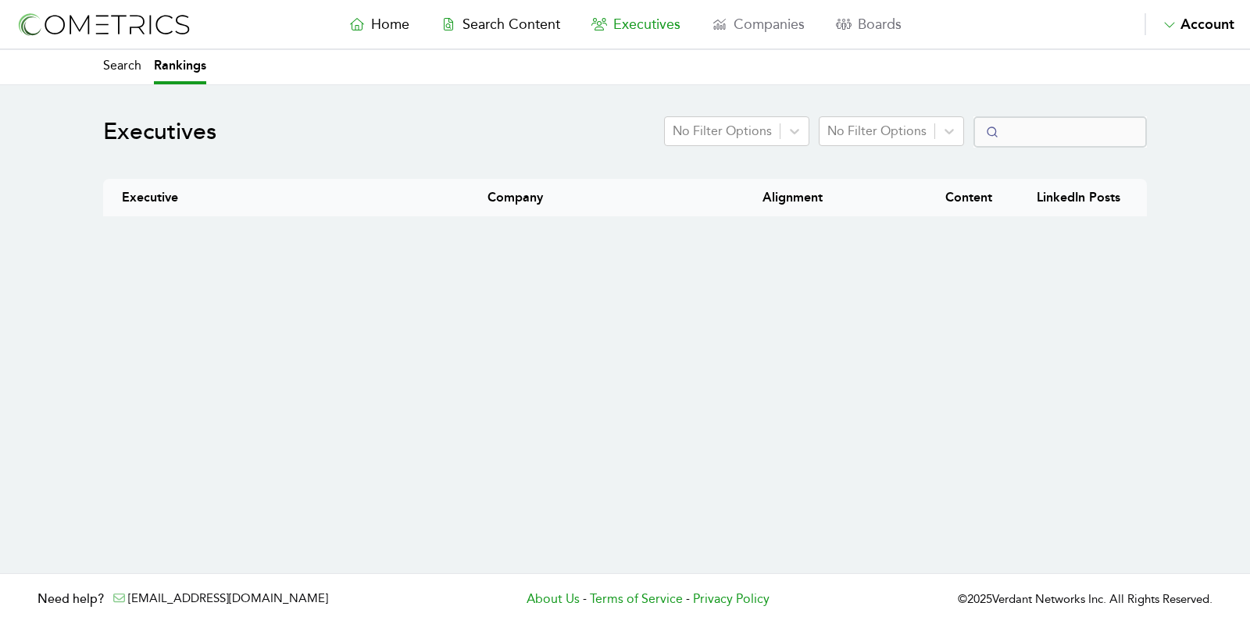
select select "50"
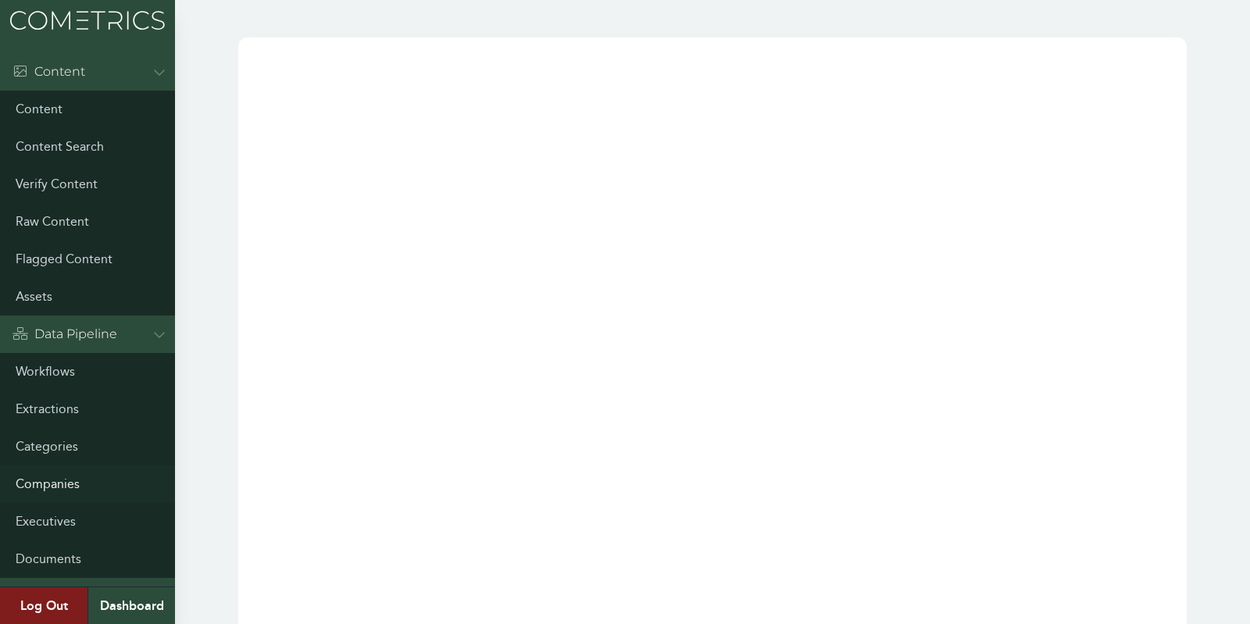
click at [54, 487] on link "Companies" at bounding box center [87, 484] width 175 height 37
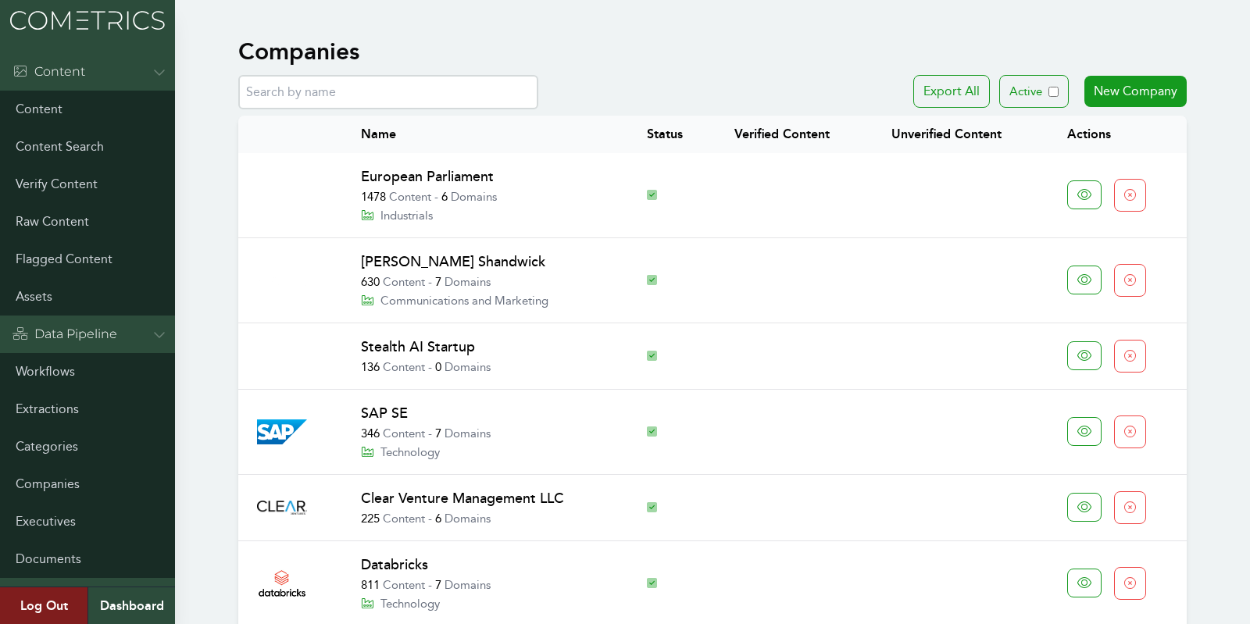
click at [432, 95] on input "text" at bounding box center [388, 92] width 300 height 34
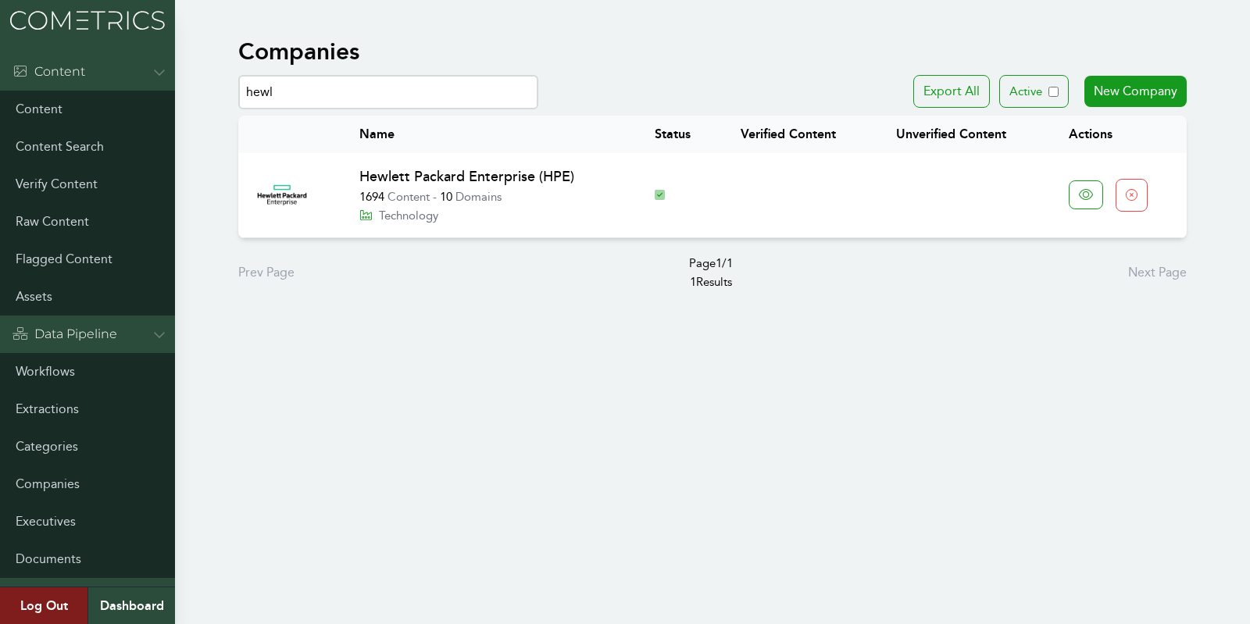
type input "hewl"
drag, startPoint x: 435, startPoint y: 87, endPoint x: 369, endPoint y: 16, distance: 96.7
click at [369, 22] on div "Menu Content Content Content Search Verify Content Raw Content Flagged Content …" at bounding box center [625, 164] width 1250 height 329
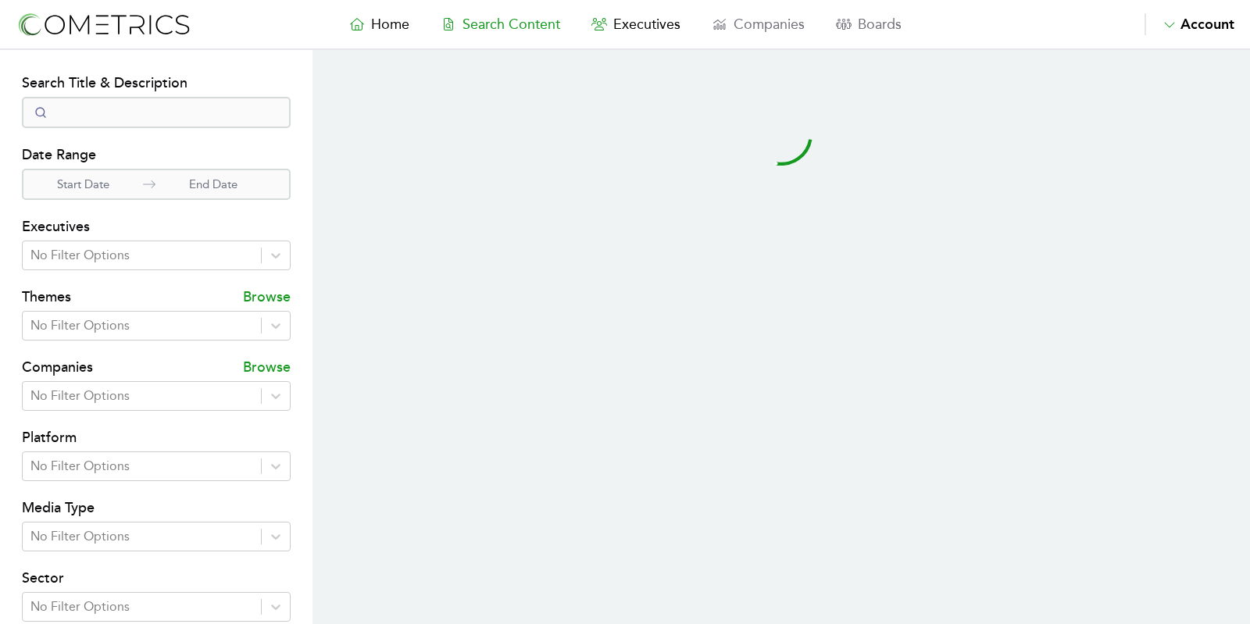
select select "50"
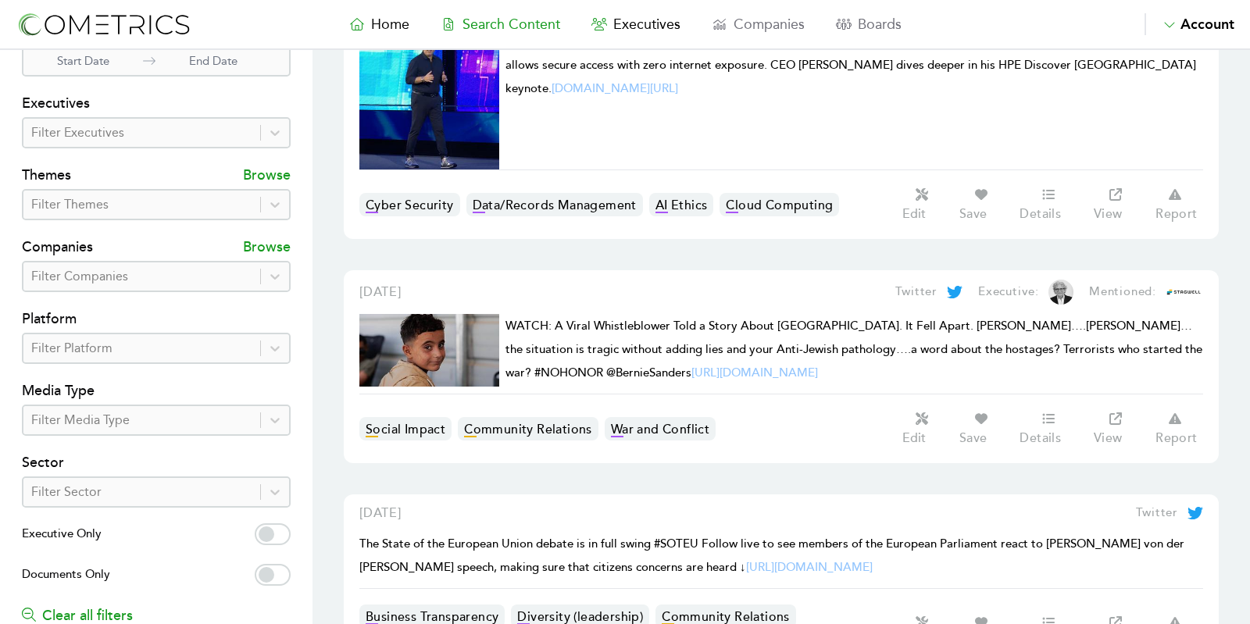
scroll to position [225, 0]
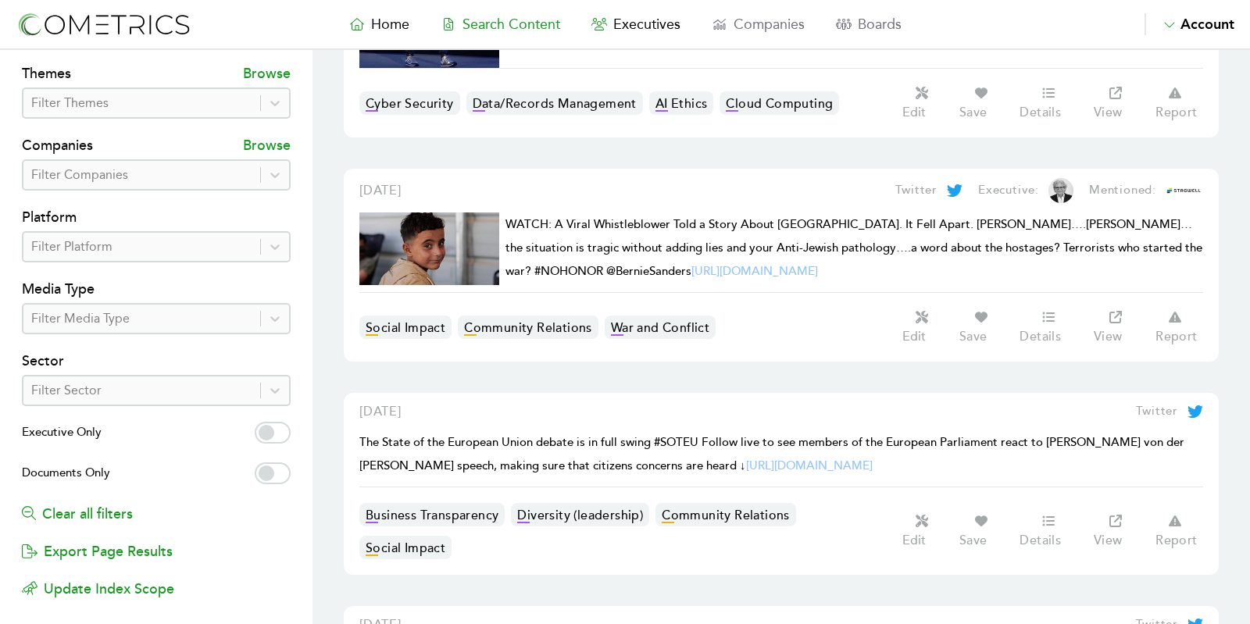
click at [276, 439] on label "Executive Only" at bounding box center [156, 434] width 269 height 25
click at [276, 439] on input "Executive Only" at bounding box center [273, 433] width 36 height 22
checkbox input "true"
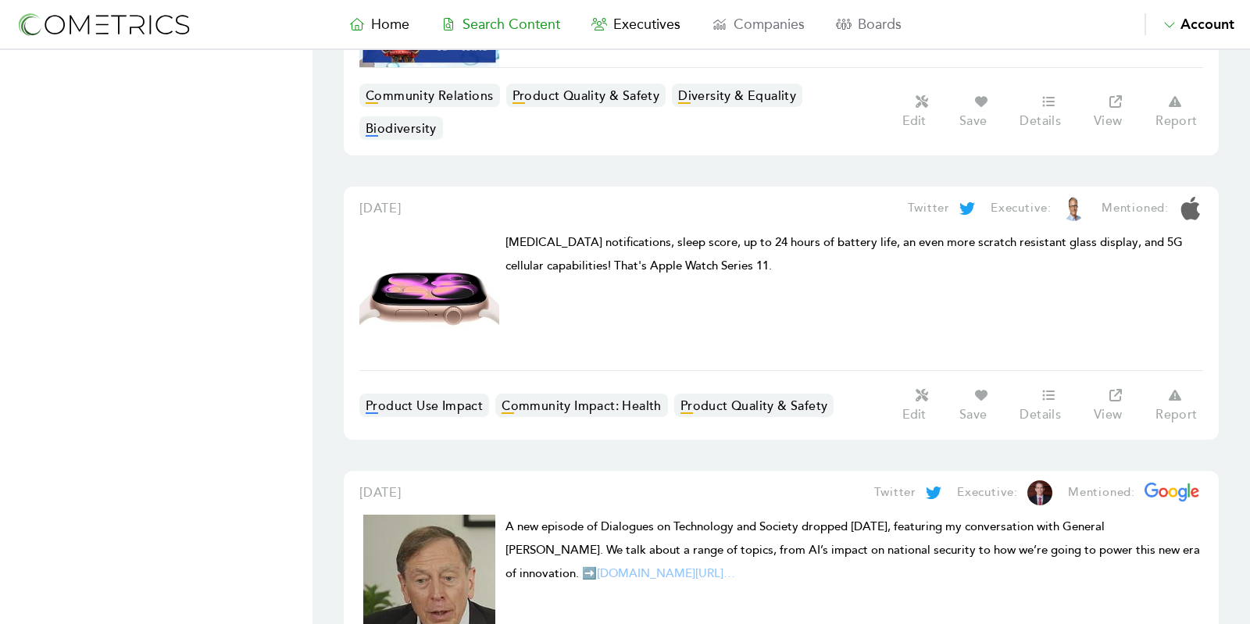
scroll to position [1658, 0]
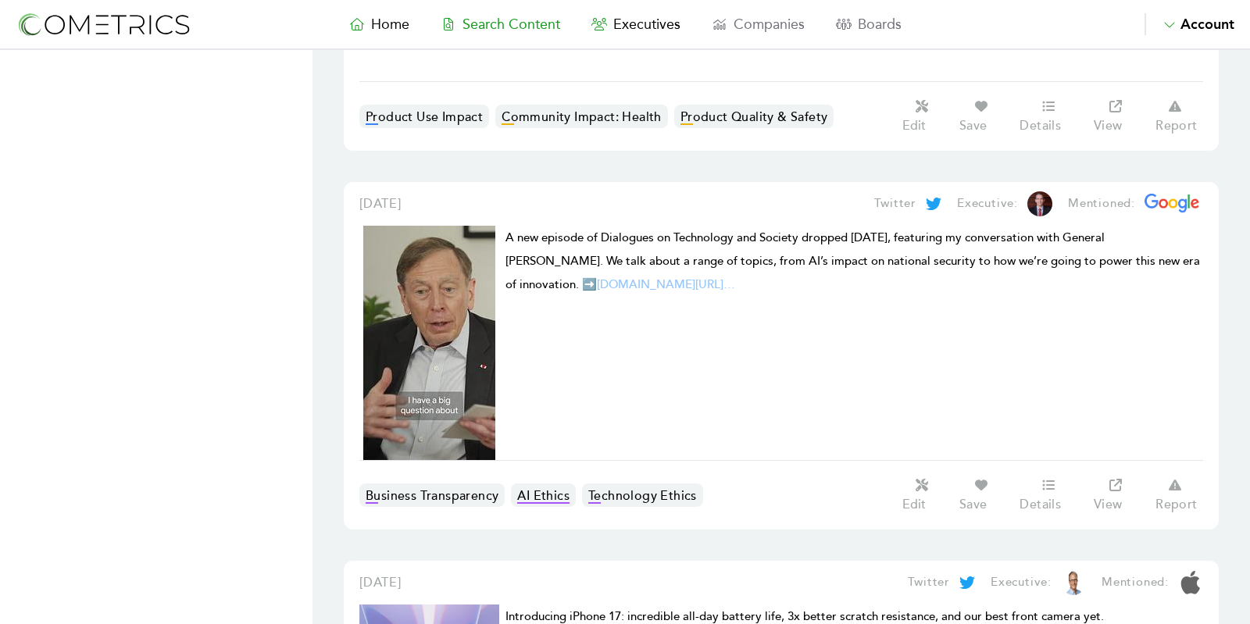
click at [533, 486] on link "AI Ethics" at bounding box center [543, 494] width 65 height 23
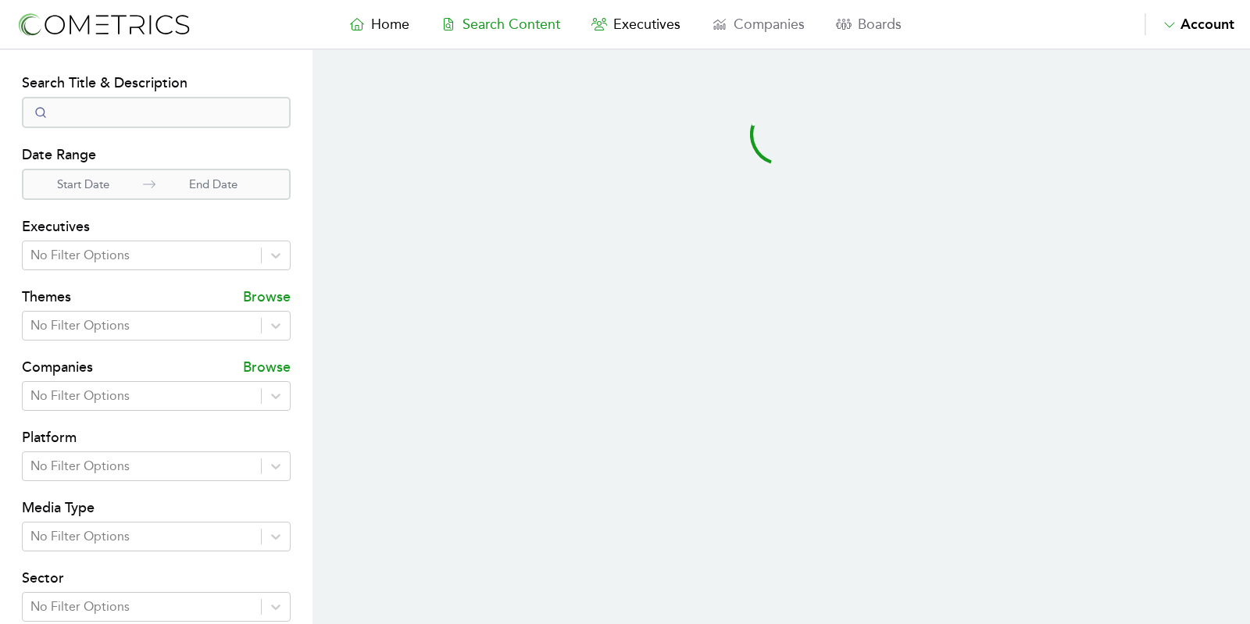
select select "50"
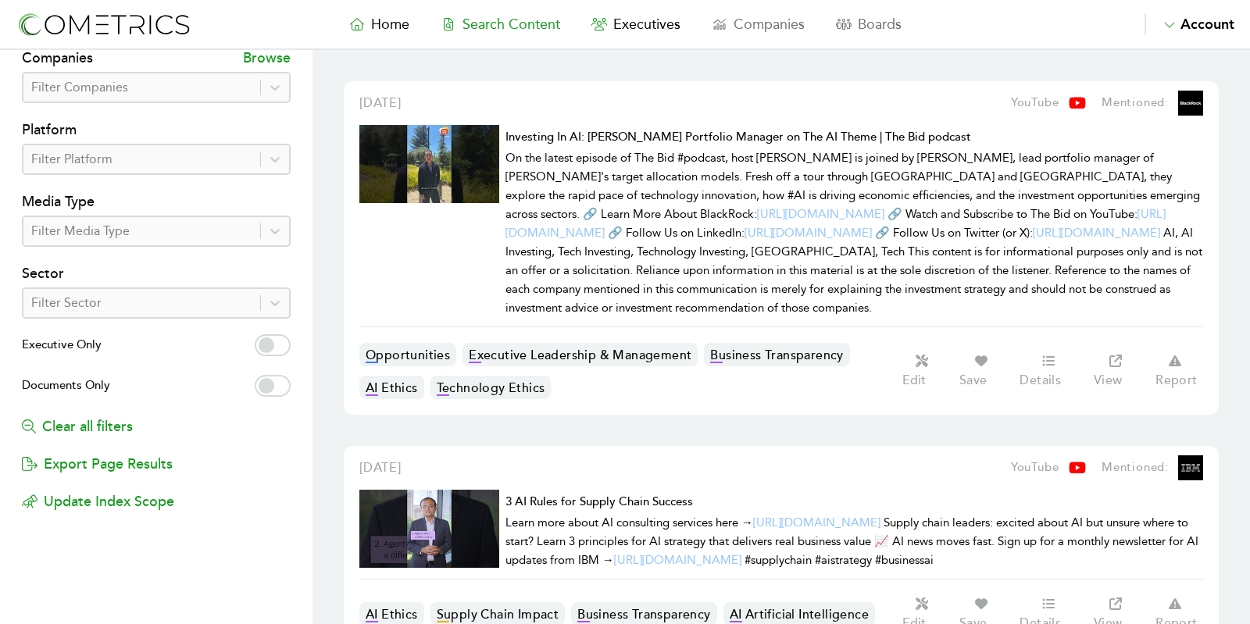
scroll to position [319, 0]
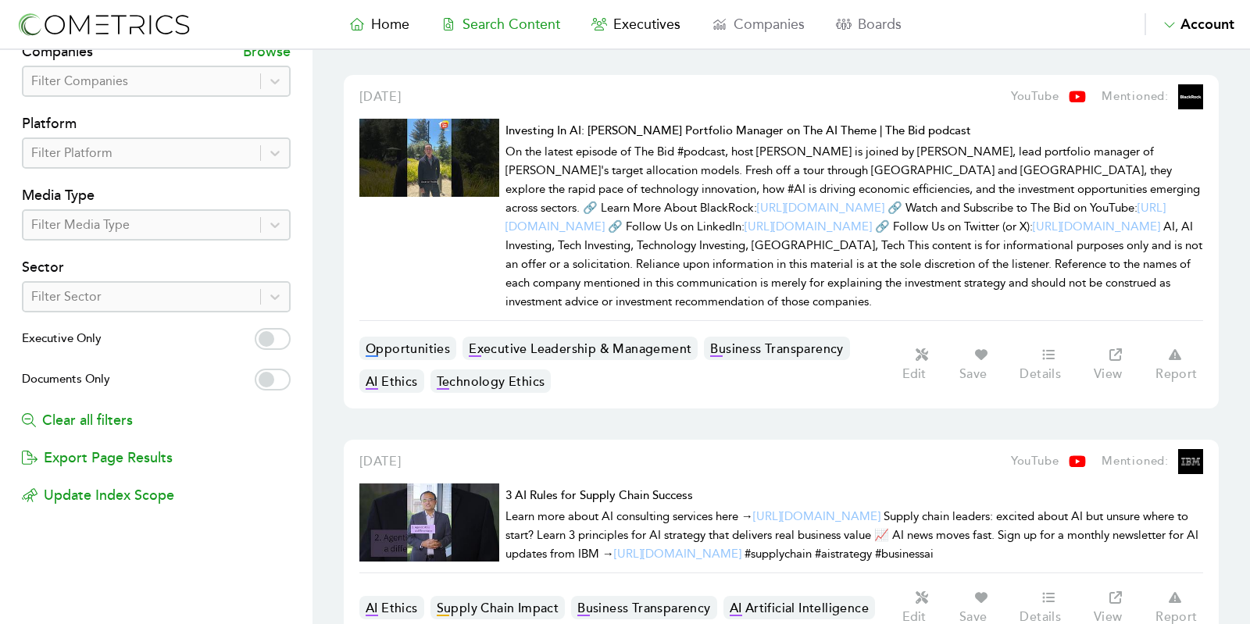
click at [162, 218] on div at bounding box center [141, 225] width 221 height 22
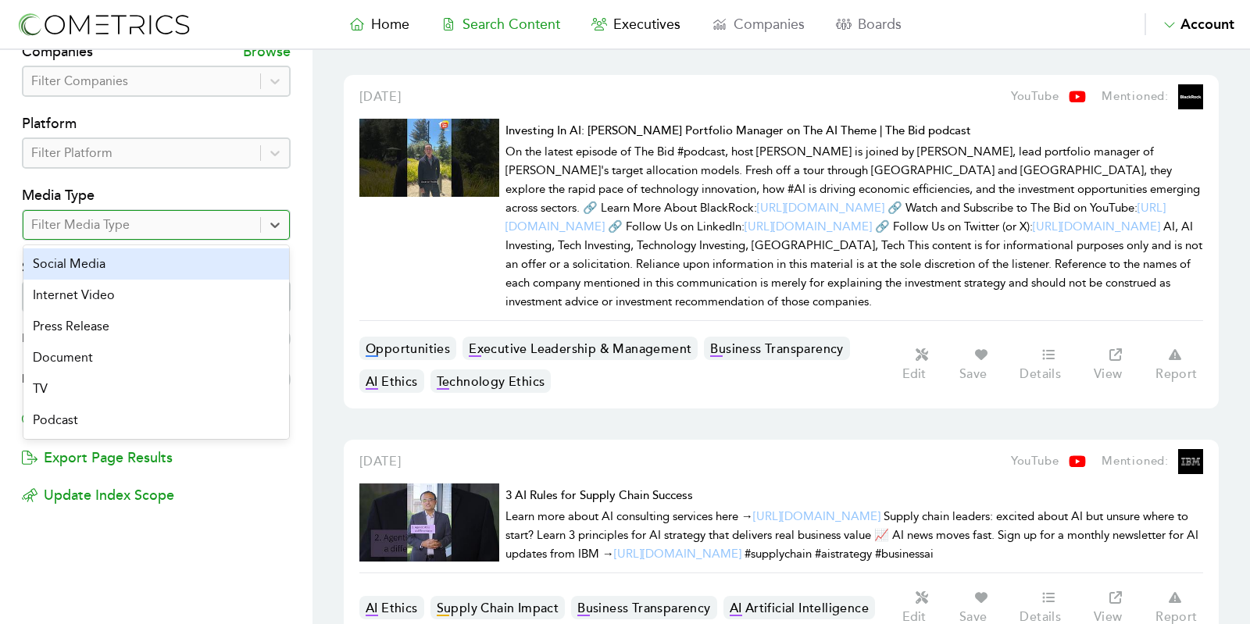
click at [137, 163] on div "Filter Platform" at bounding box center [141, 153] width 237 height 28
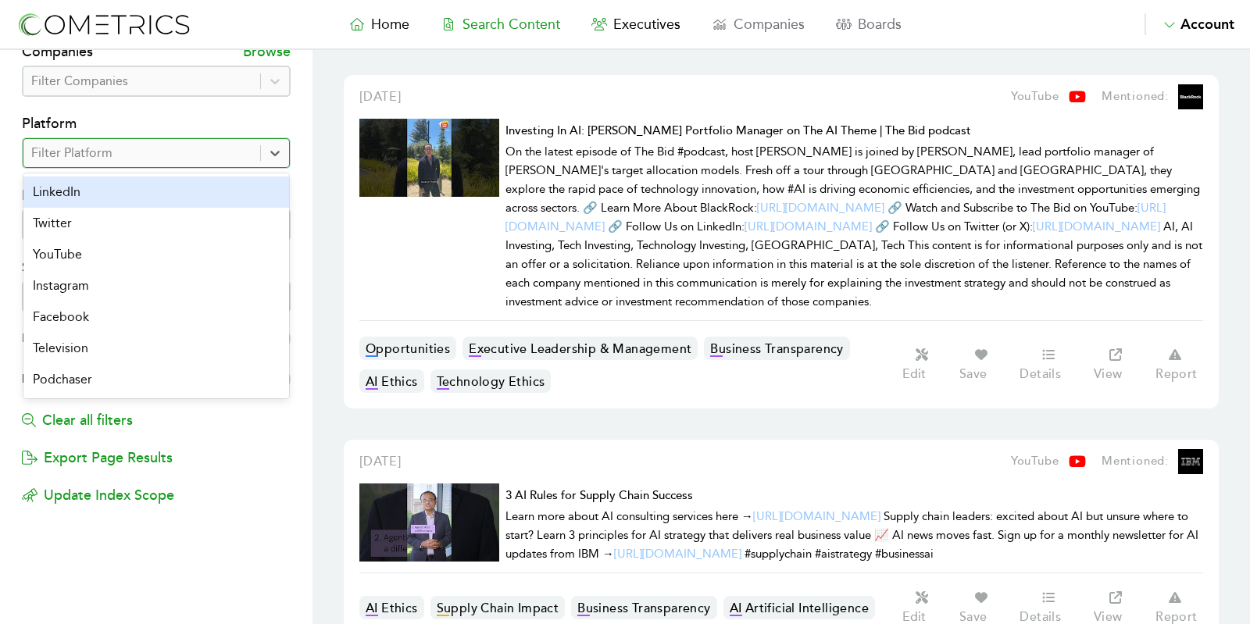
click at [91, 196] on div "LinkedIn" at bounding box center [156, 192] width 266 height 31
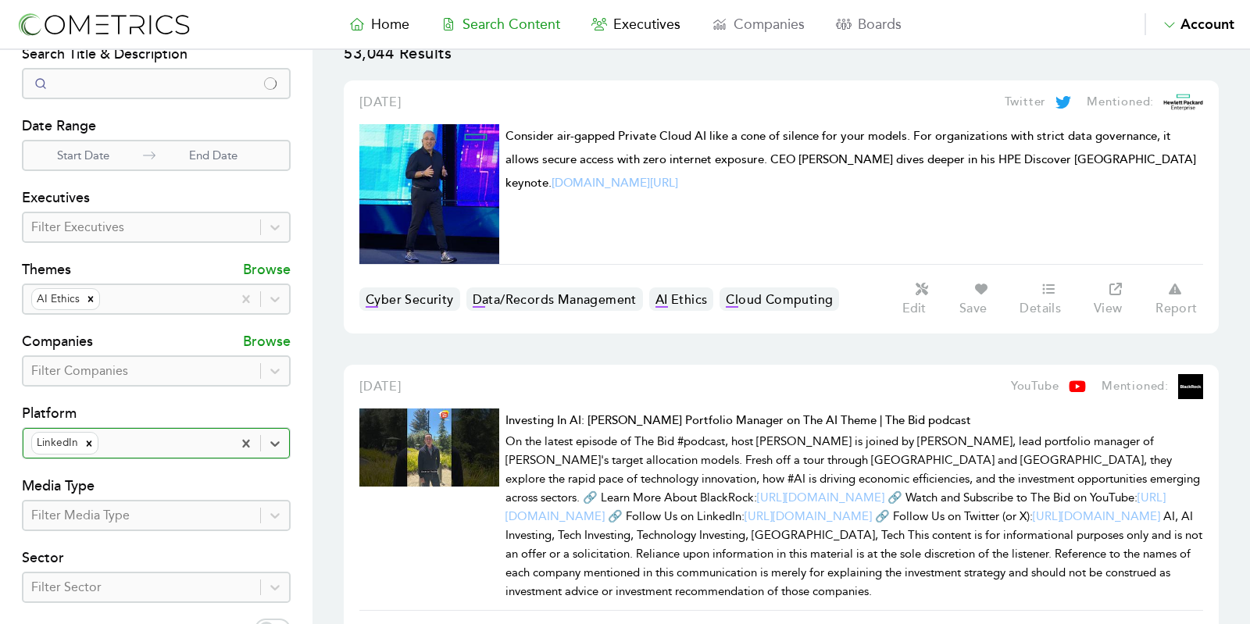
scroll to position [5, 0]
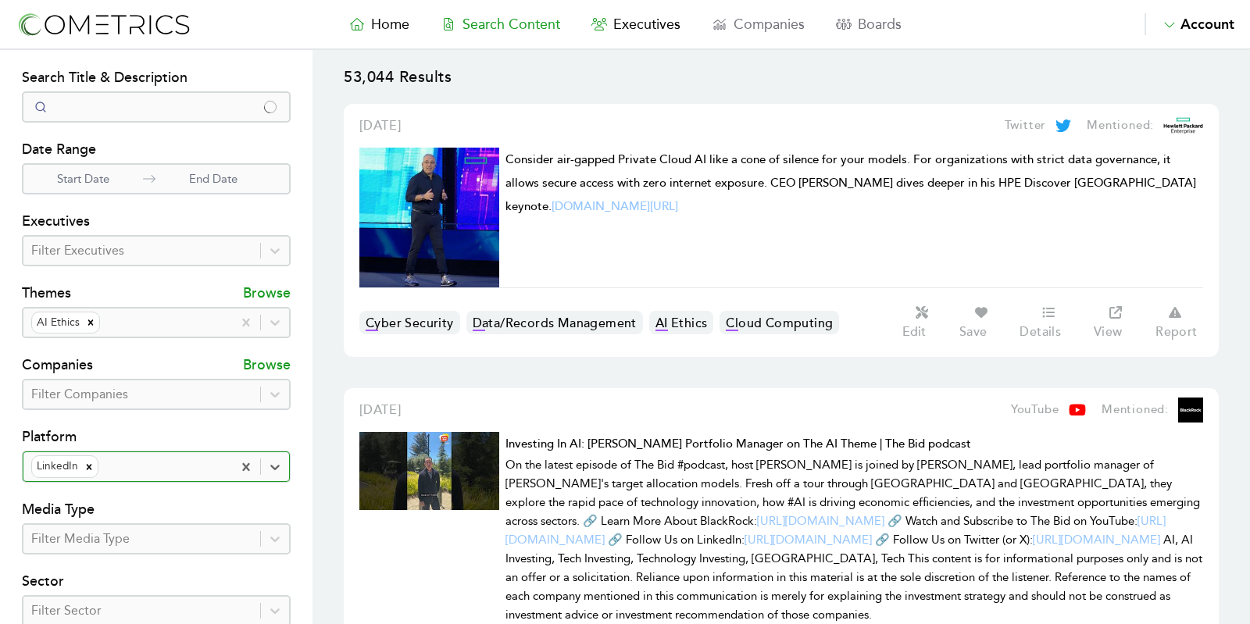
click at [125, 371] on div "Companies Browse" at bounding box center [156, 358] width 269 height 41
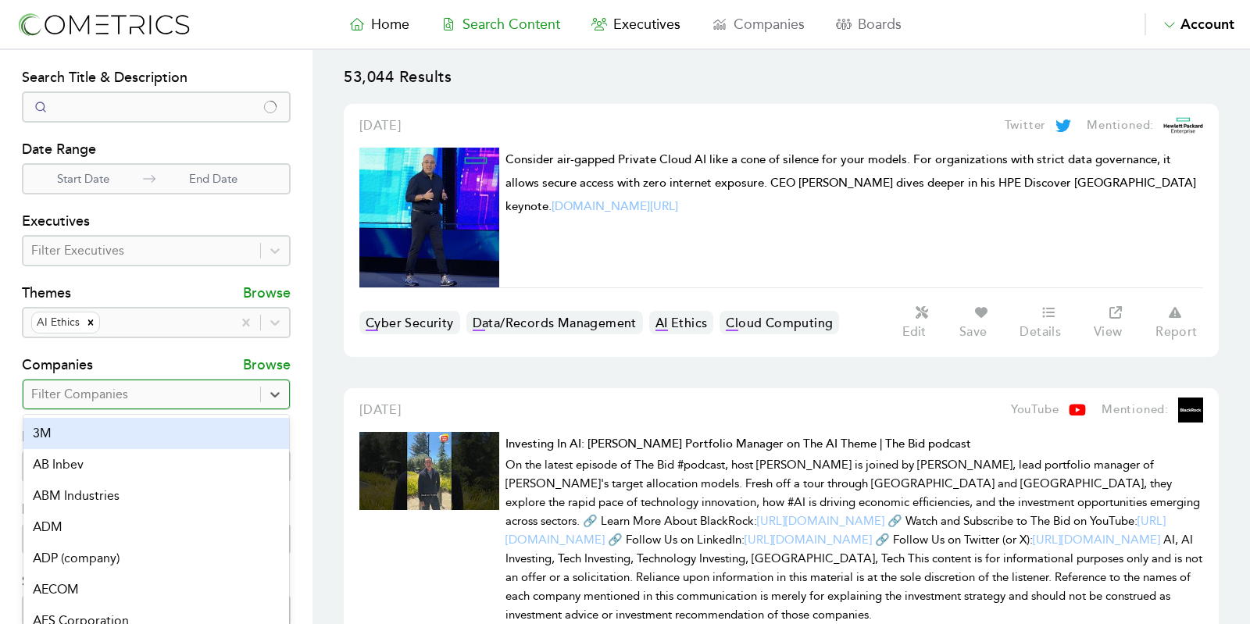
click at [119, 387] on div at bounding box center [141, 394] width 221 height 22
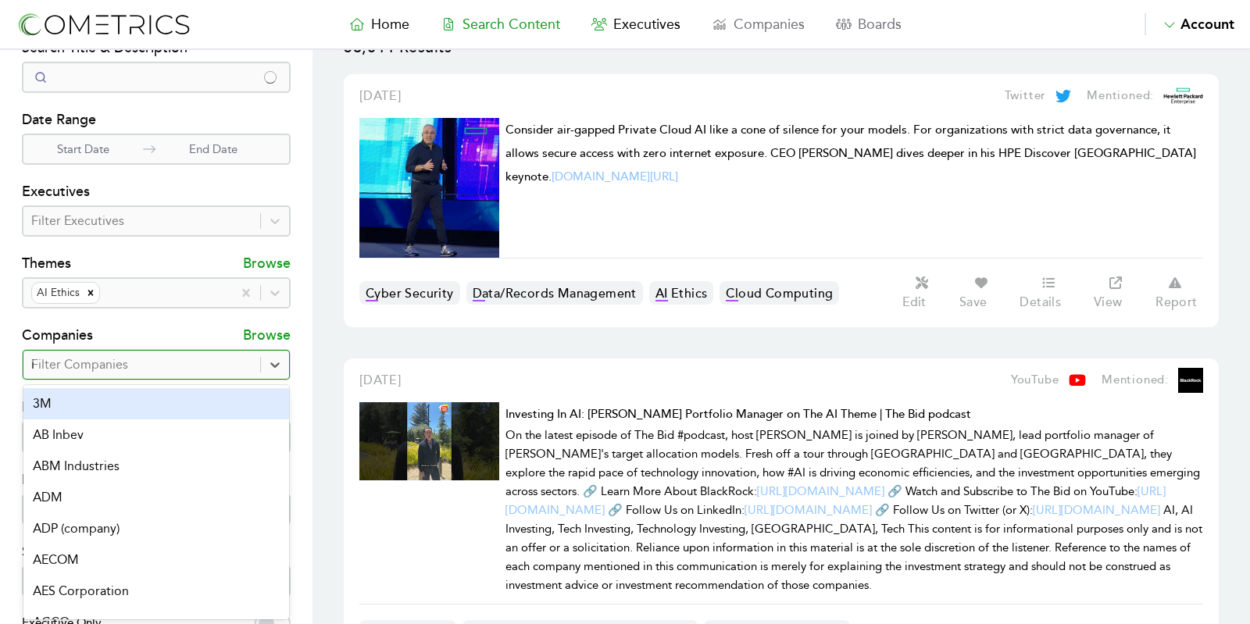
type input "ibm"
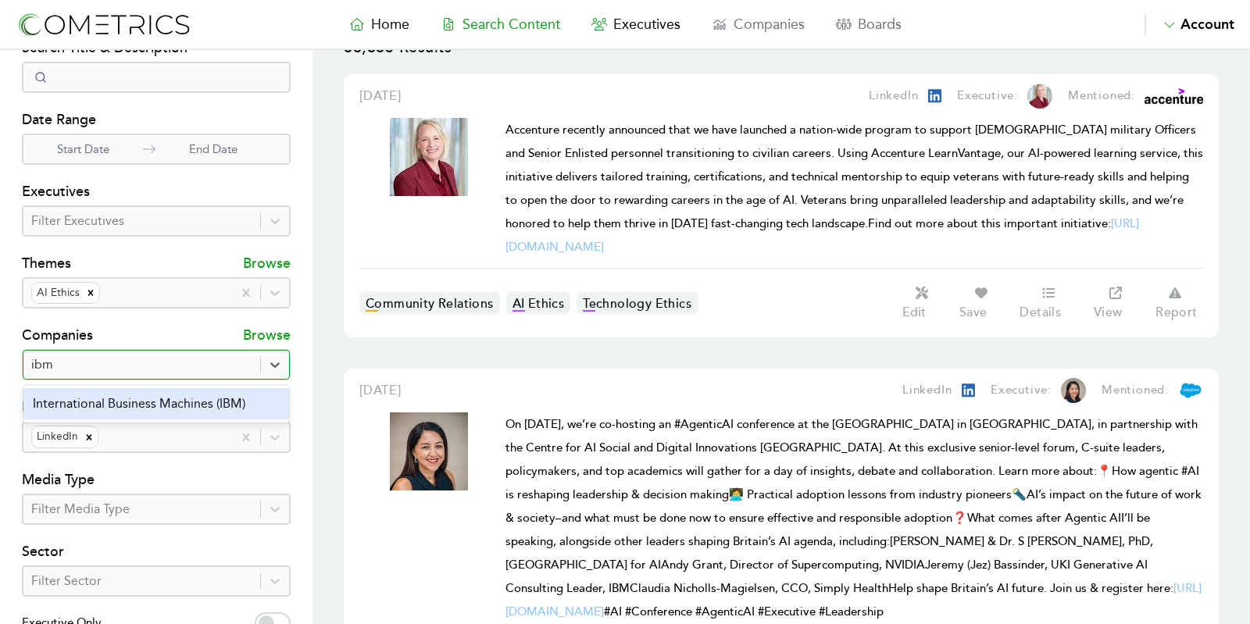
click at [168, 401] on div "International Business Machines (IBM)" at bounding box center [156, 403] width 266 height 31
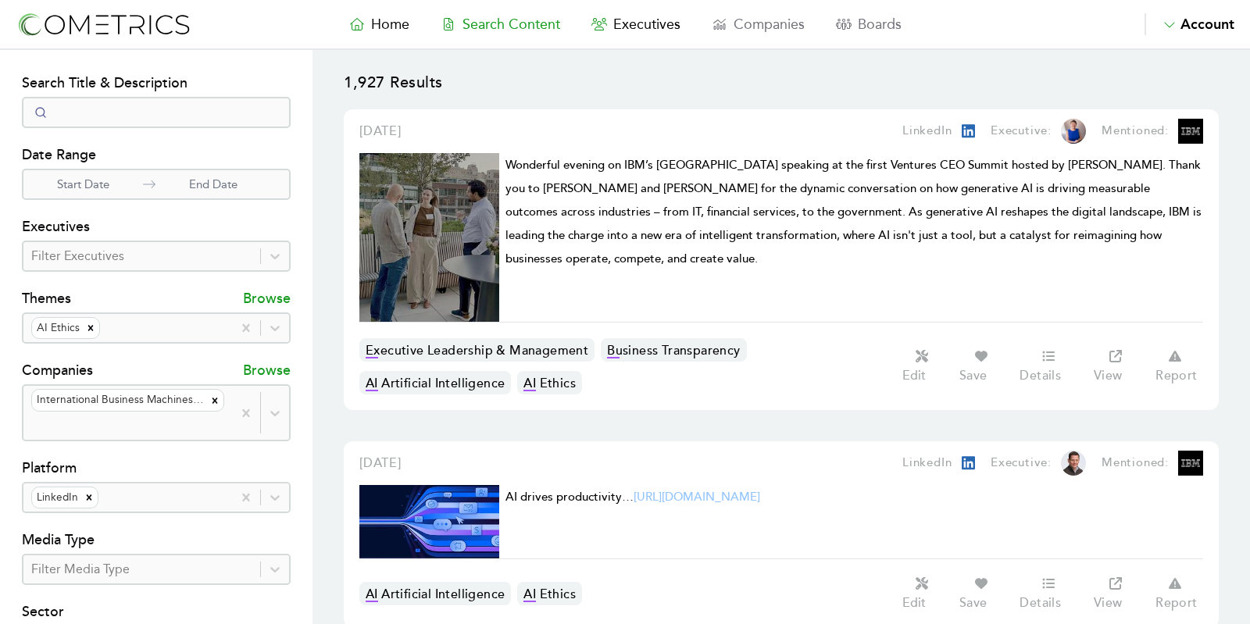
click at [130, 36] on img at bounding box center [104, 24] width 176 height 29
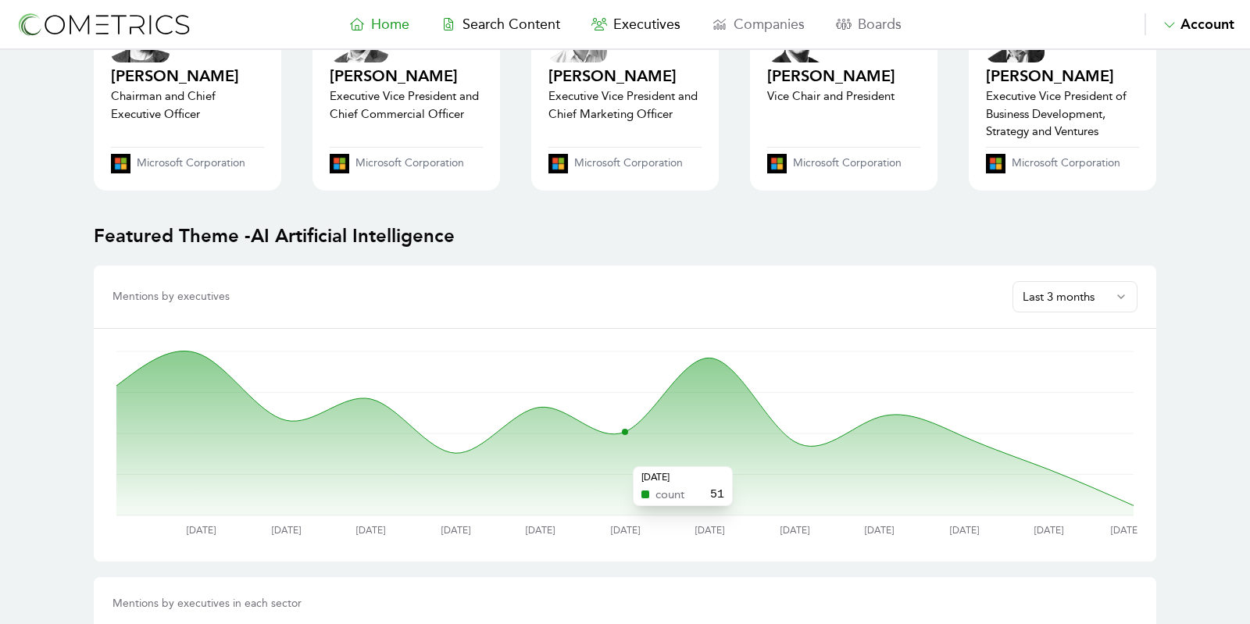
scroll to position [676, 0]
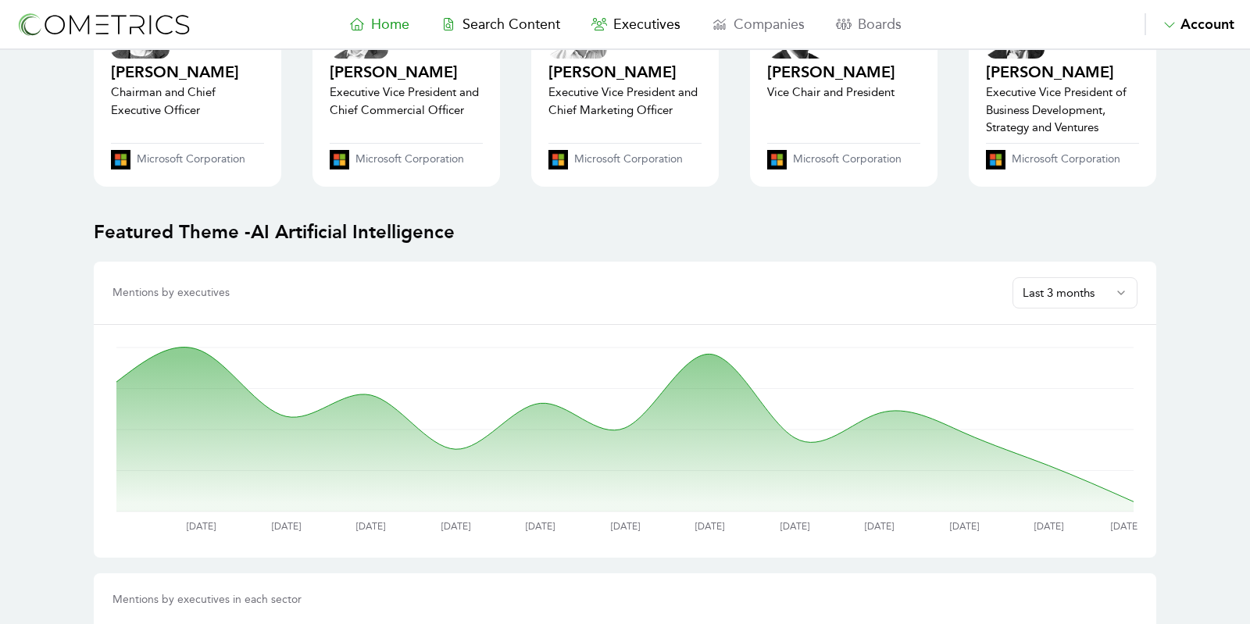
click at [1078, 284] on html "Home Search Content Executives Companies Boards Saved Alerts Nominate Account A…" at bounding box center [625, 588] width 1250 height 2528
click at [1157, 248] on html "Home Search Content Executives Companies Boards Saved Alerts Nominate Account A…" at bounding box center [625, 588] width 1250 height 2528
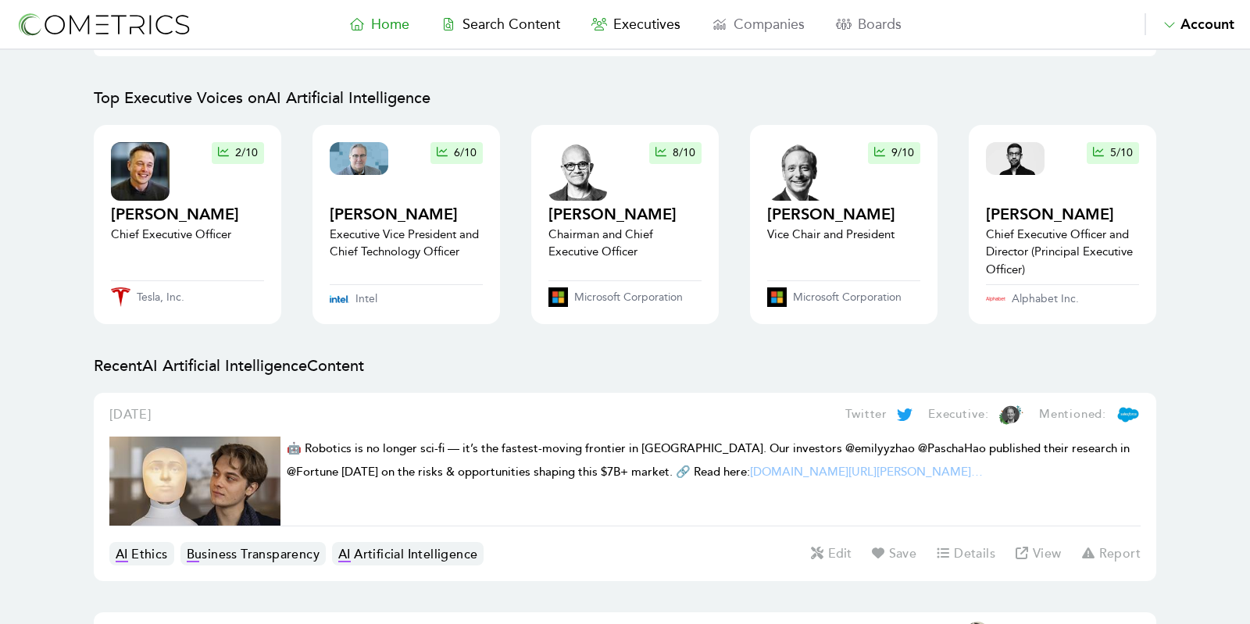
scroll to position [1504, 0]
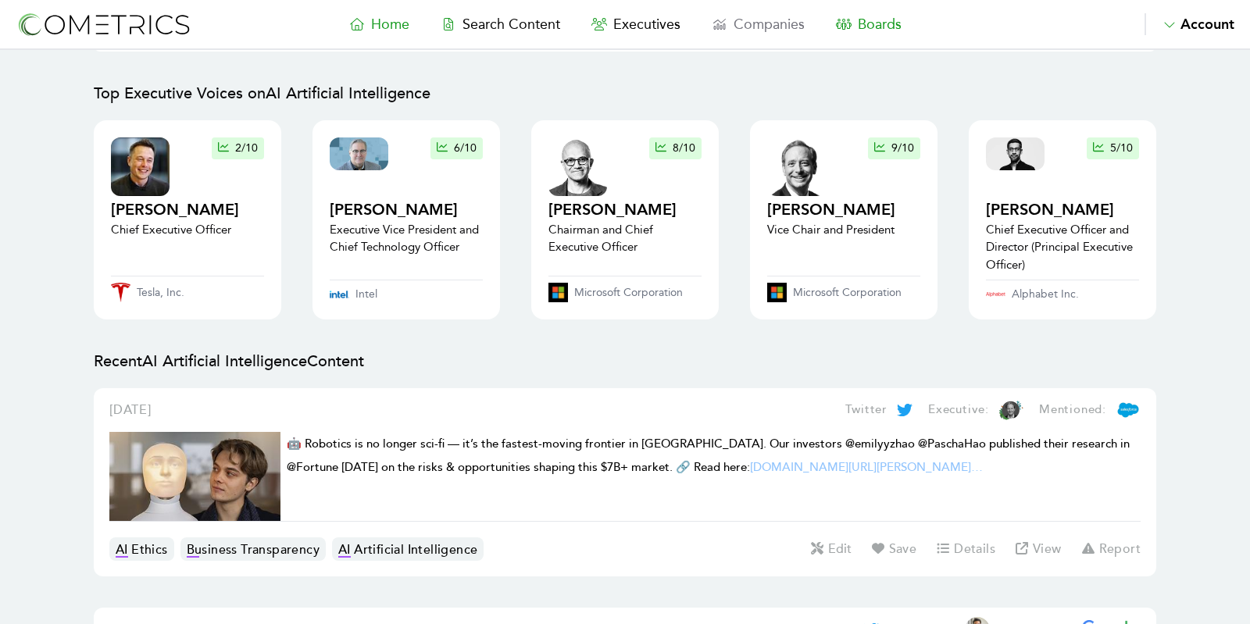
click at [380, 28] on span "Home" at bounding box center [390, 24] width 38 height 17
